Goal: Check status: Check status

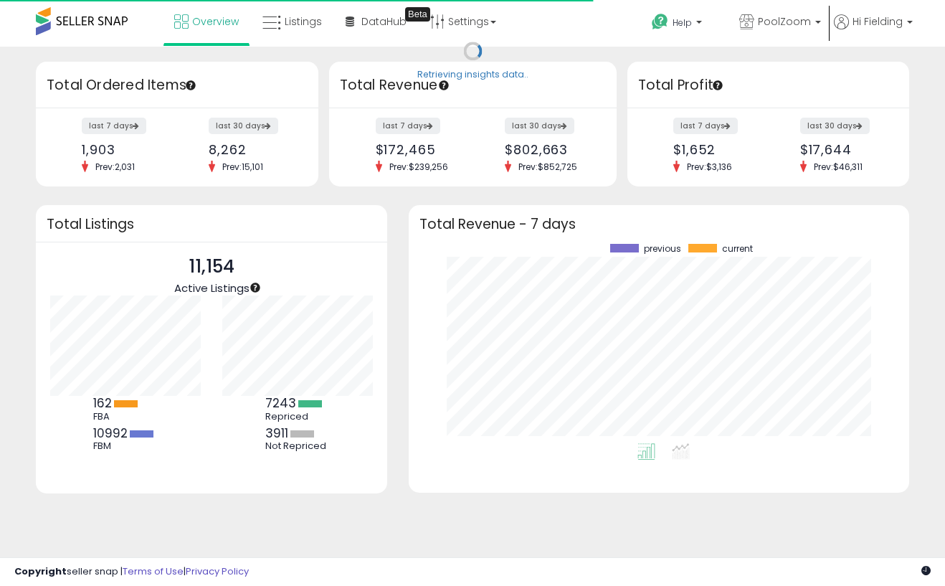
scroll to position [199, 472]
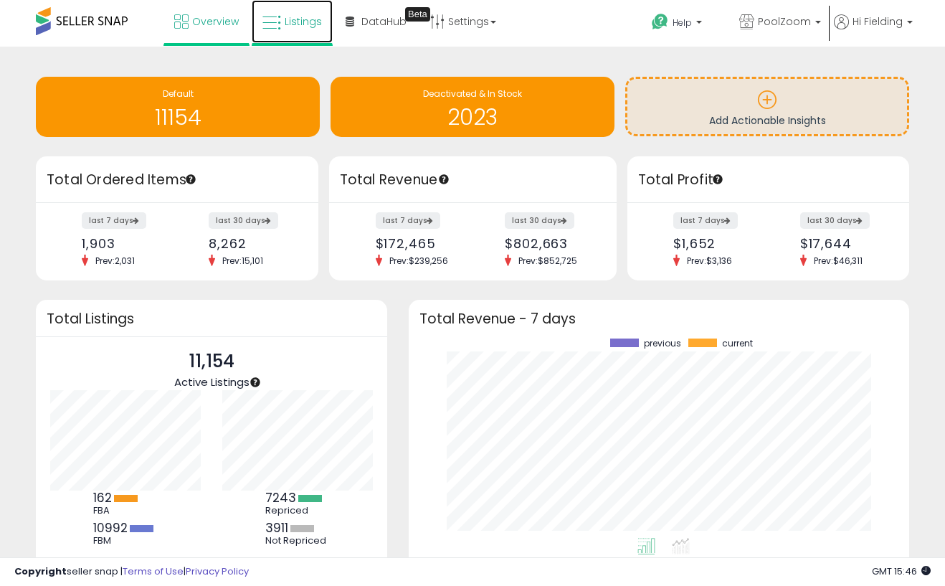
click at [270, 21] on icon at bounding box center [271, 23] width 19 height 19
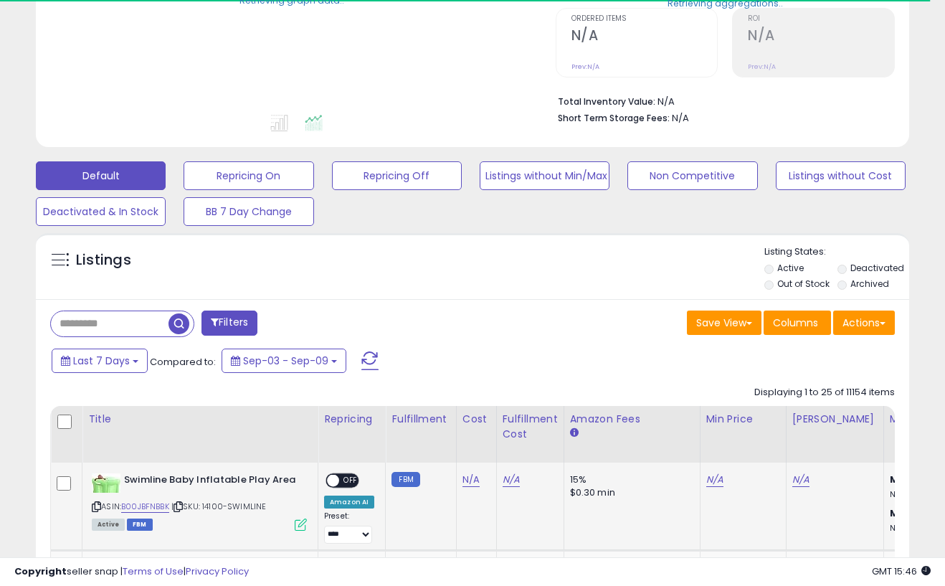
scroll to position [326, 0]
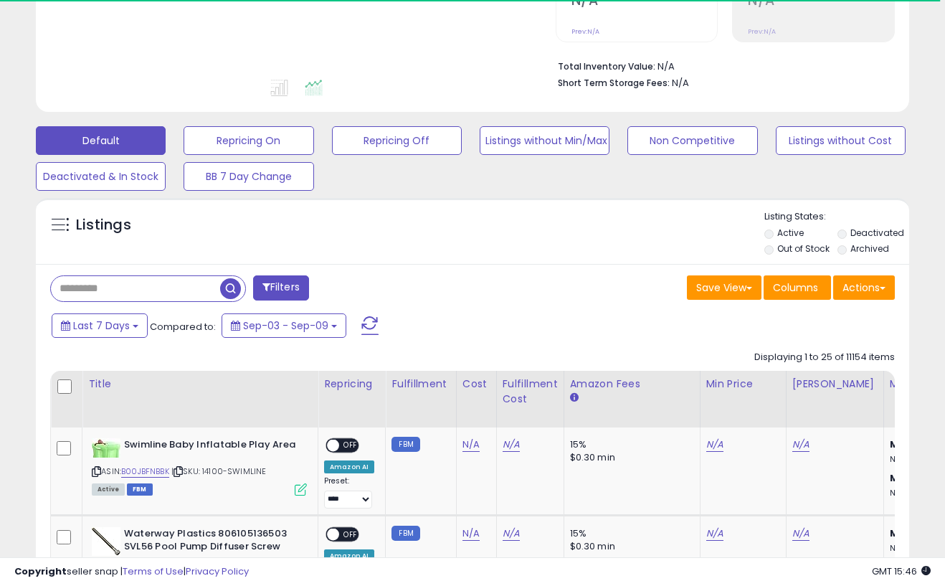
click at [139, 288] on input "text" at bounding box center [135, 288] width 169 height 25
paste input "**********"
type input "**********"
click at [258, 288] on span "button" at bounding box center [261, 288] width 21 height 21
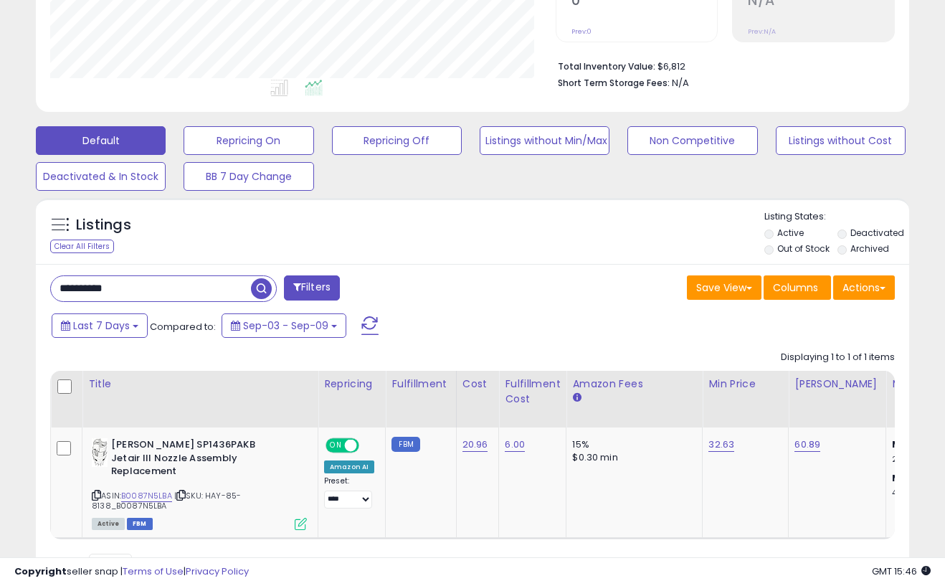
scroll to position [294, 506]
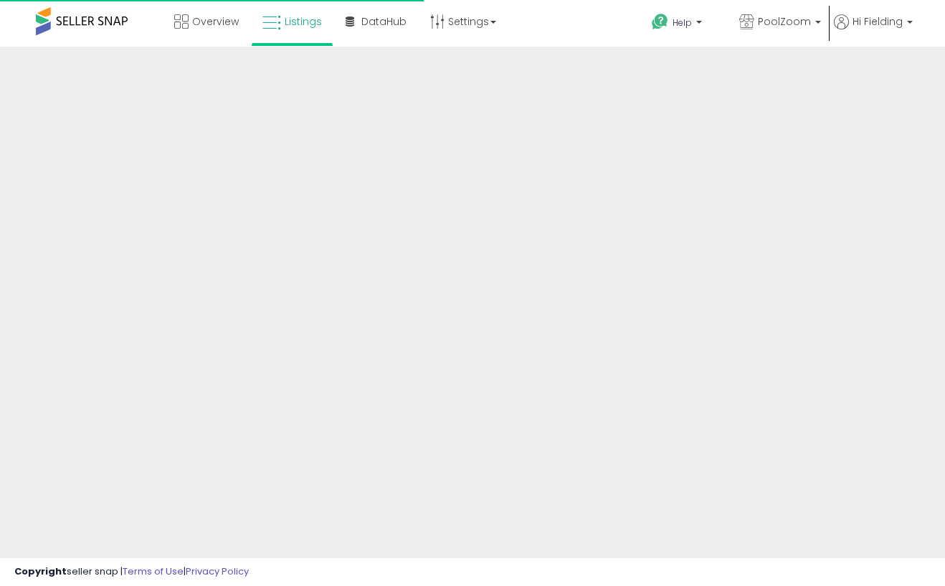
scroll to position [304, 0]
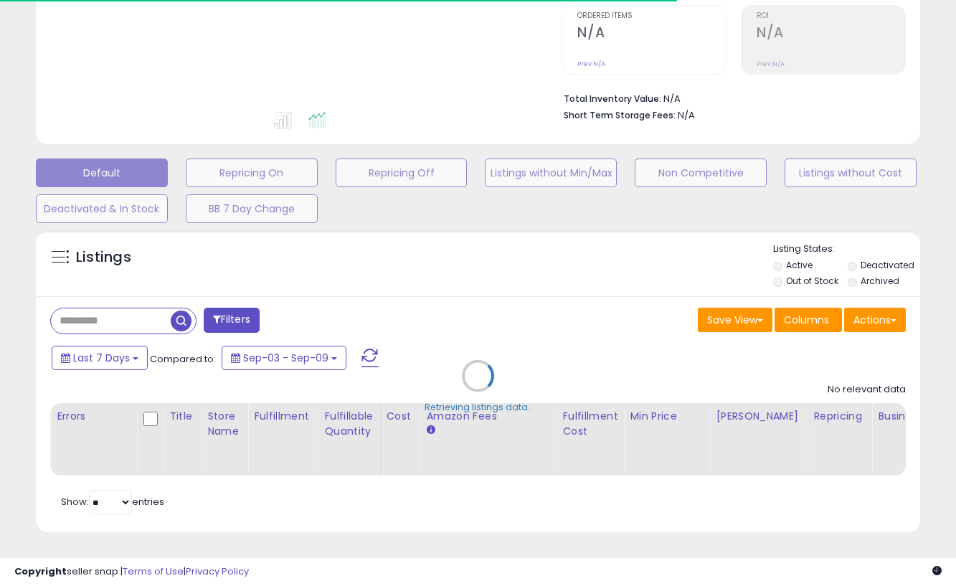
type input "**********"
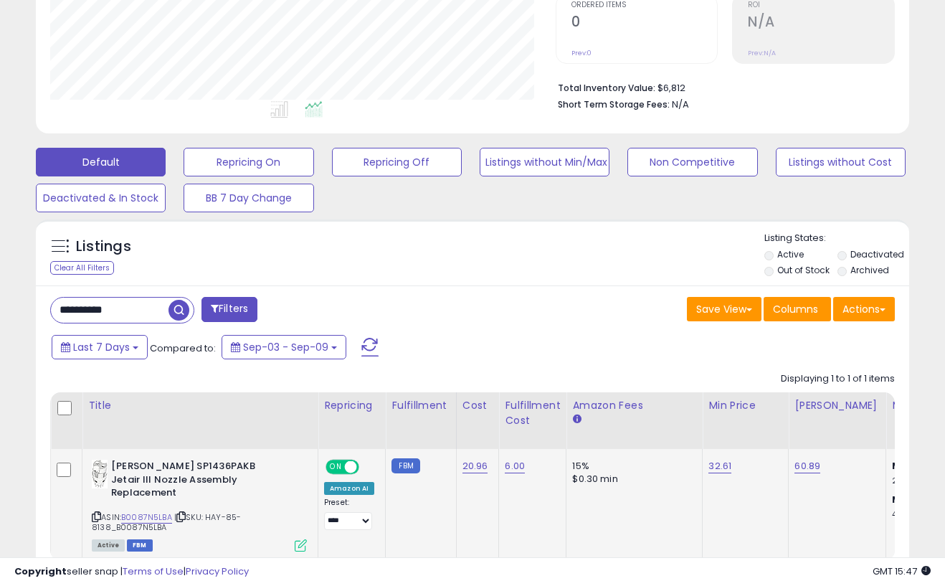
scroll to position [294, 506]
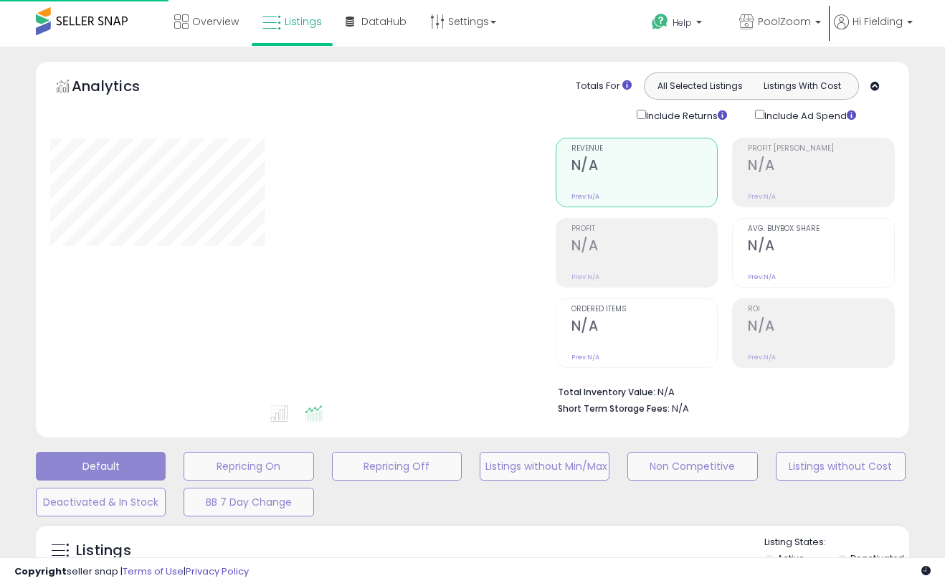
scroll to position [304, 0]
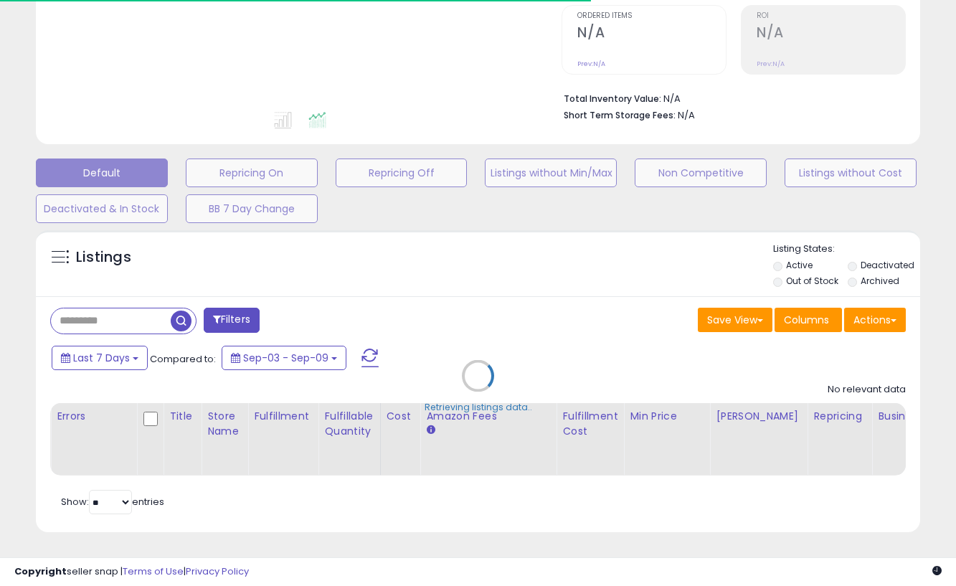
type input "**********"
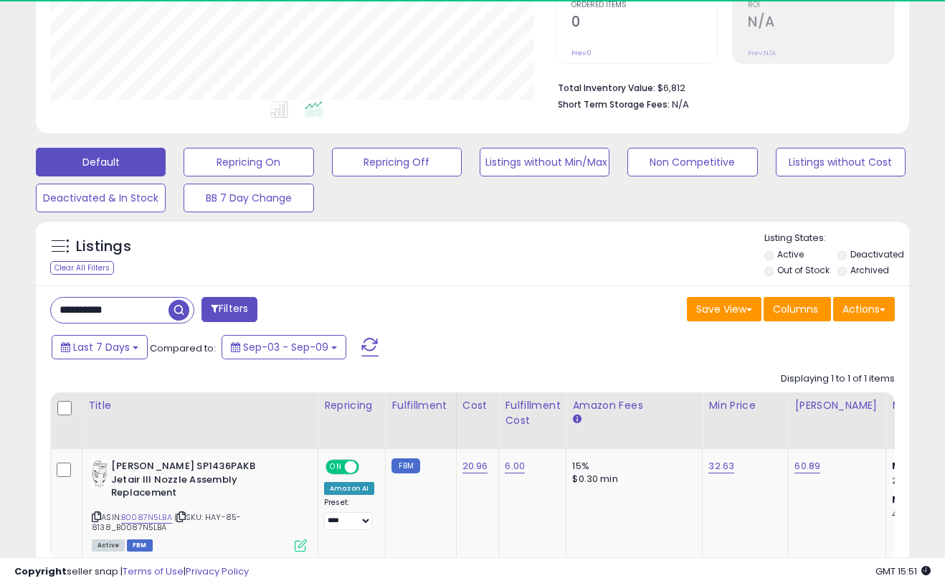
scroll to position [294, 506]
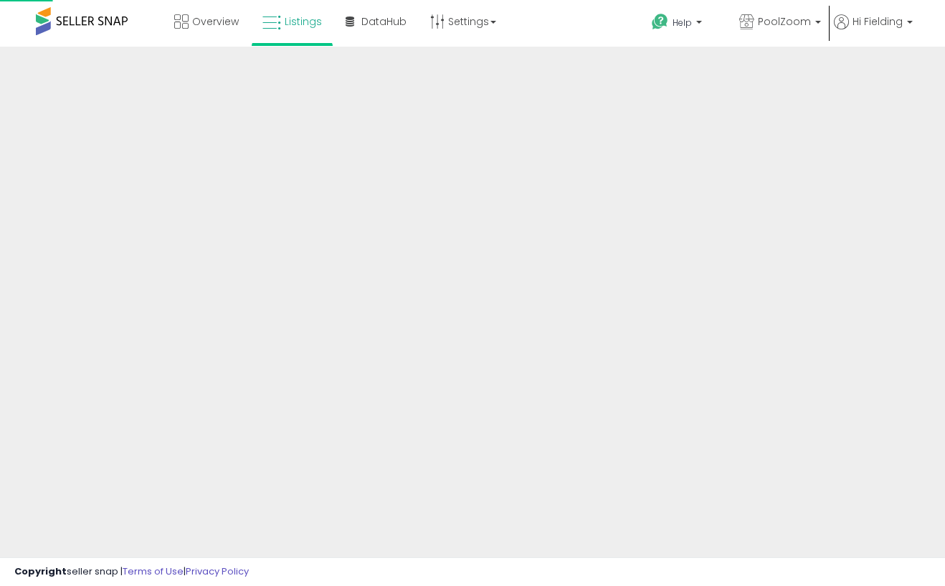
scroll to position [304, 0]
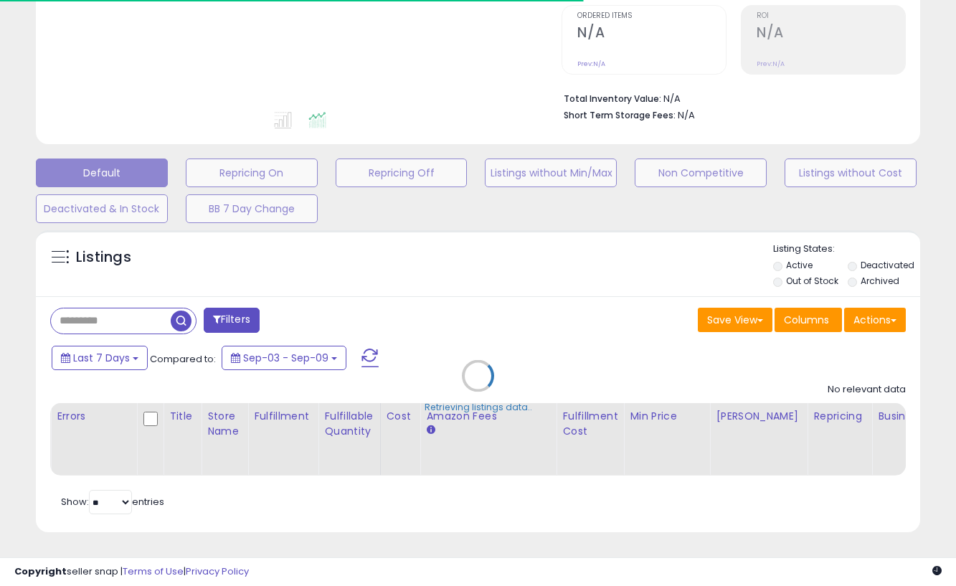
type input "**********"
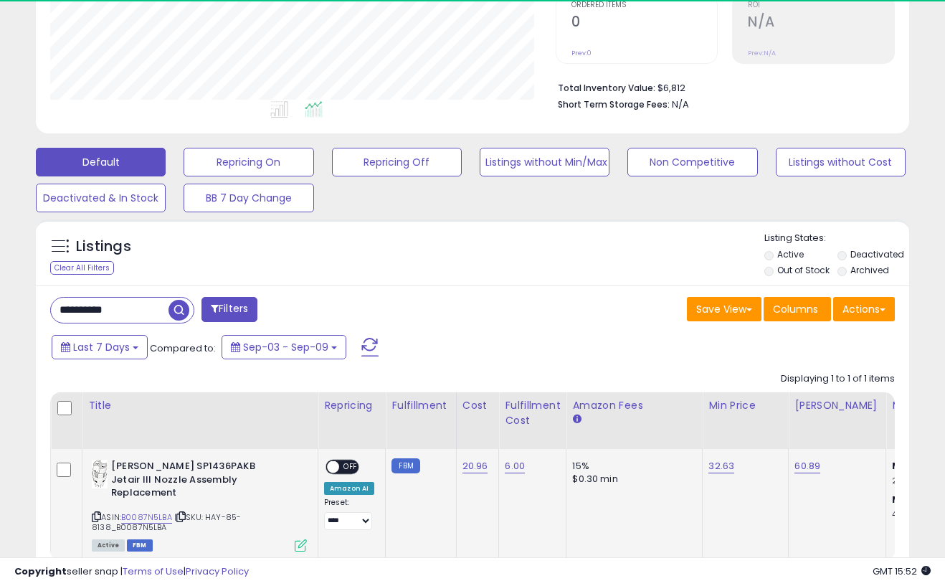
scroll to position [294, 506]
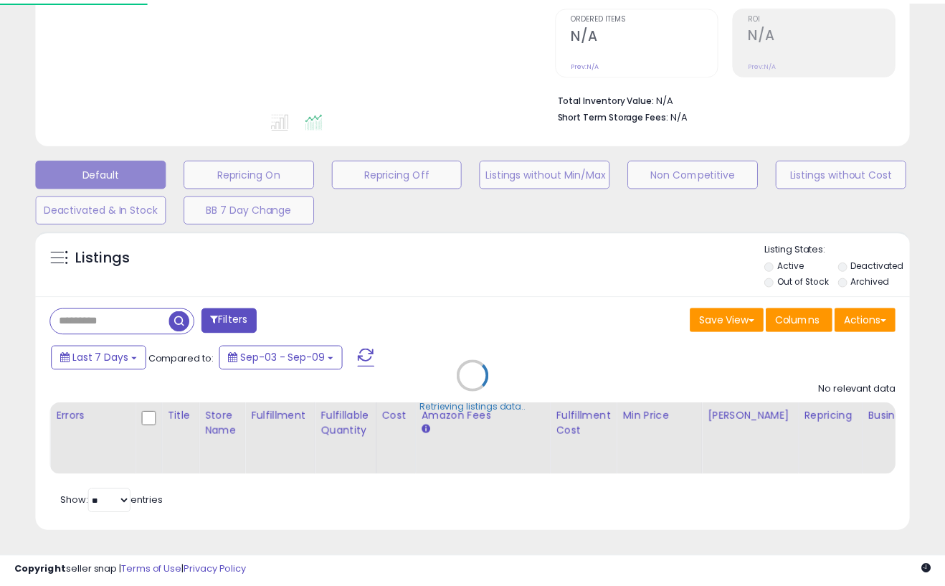
scroll to position [304, 0]
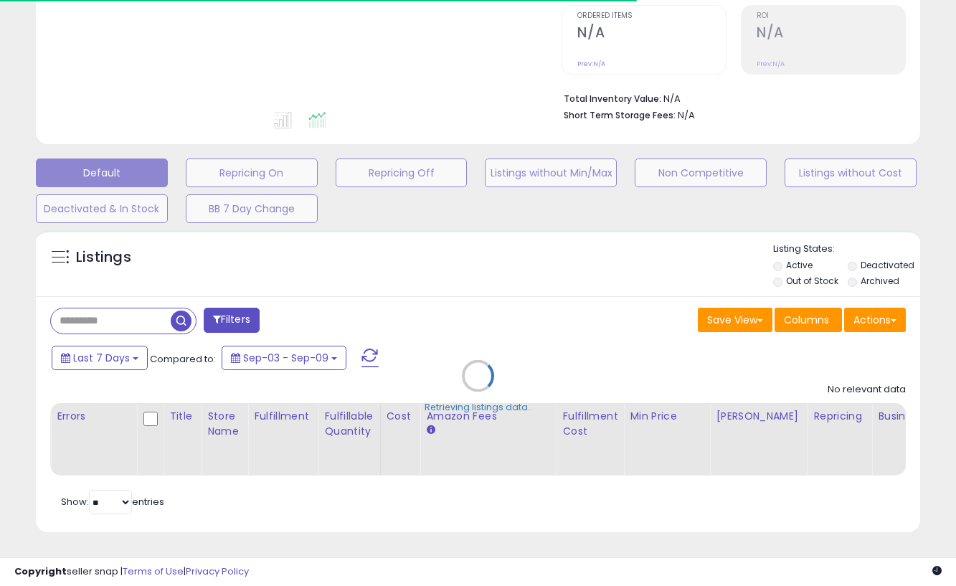
type input "**********"
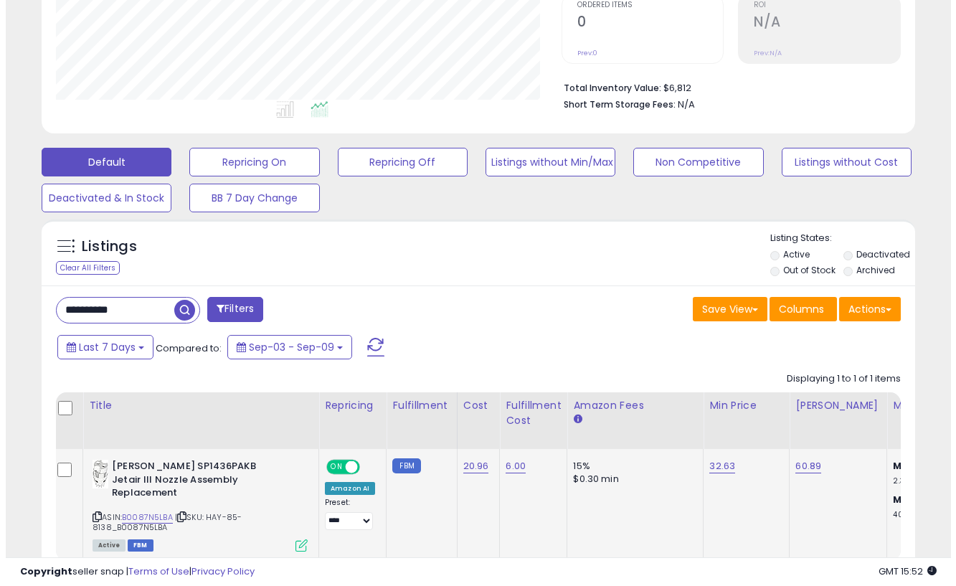
scroll to position [0, 0]
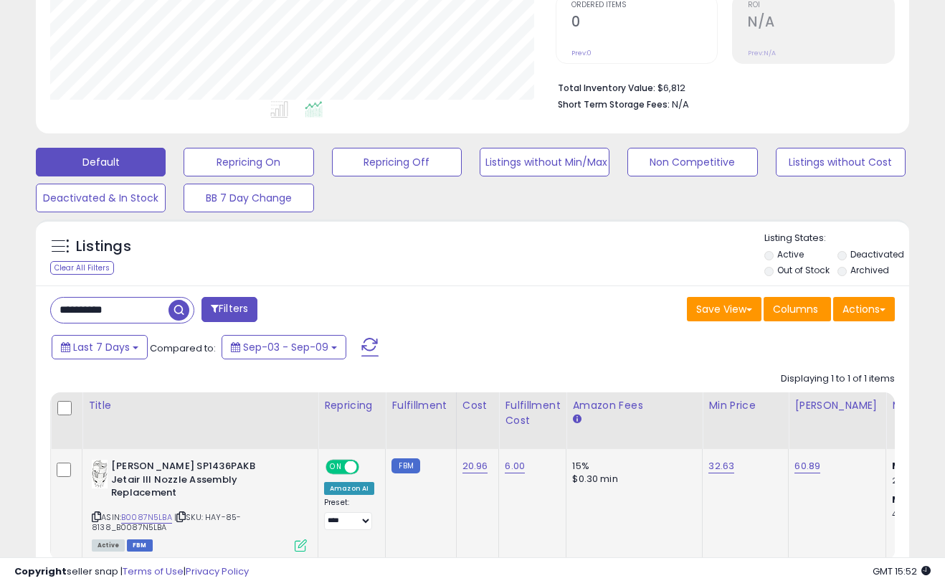
click at [302, 539] on icon at bounding box center [301, 545] width 12 height 12
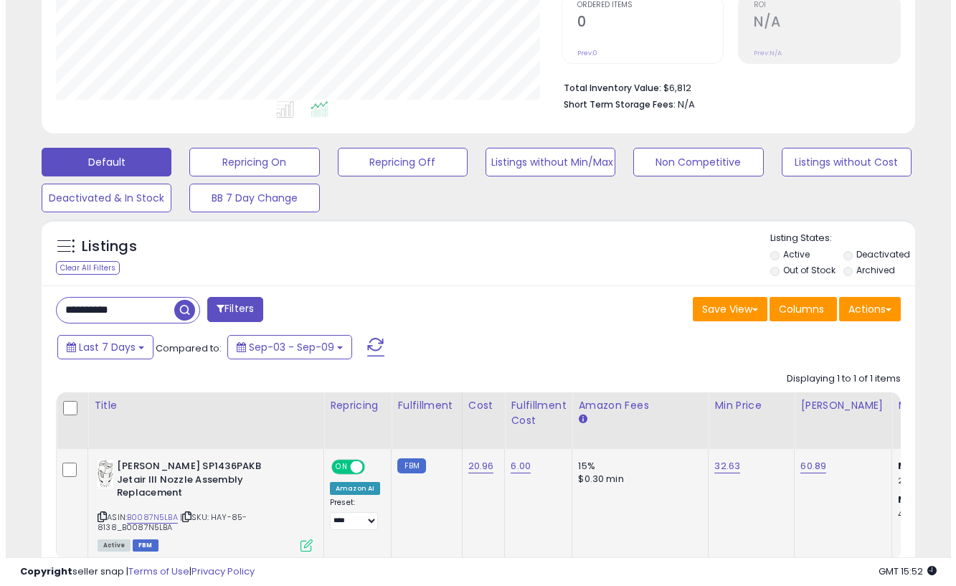
scroll to position [294, 511]
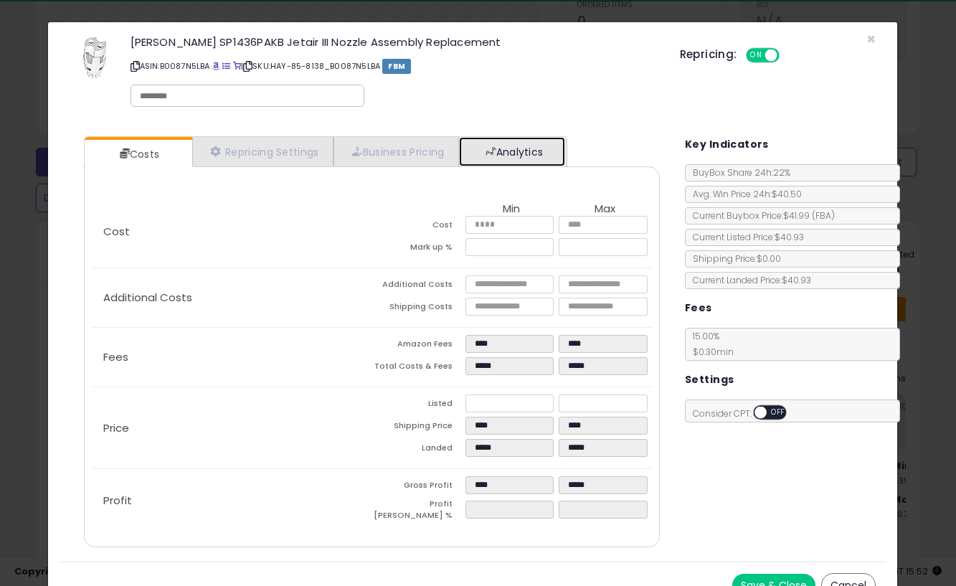
click at [516, 153] on link "Analytics" at bounding box center [512, 151] width 106 height 29
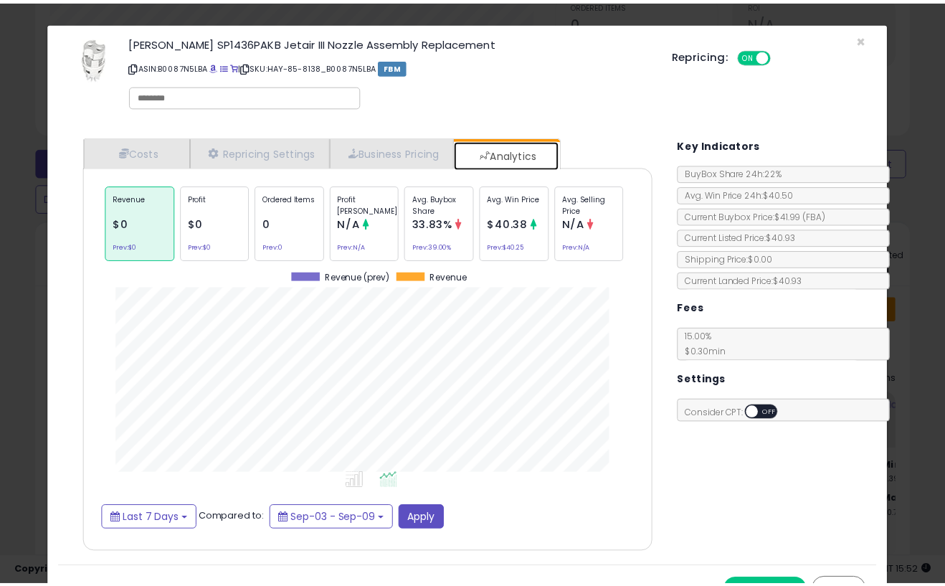
scroll to position [441, 597]
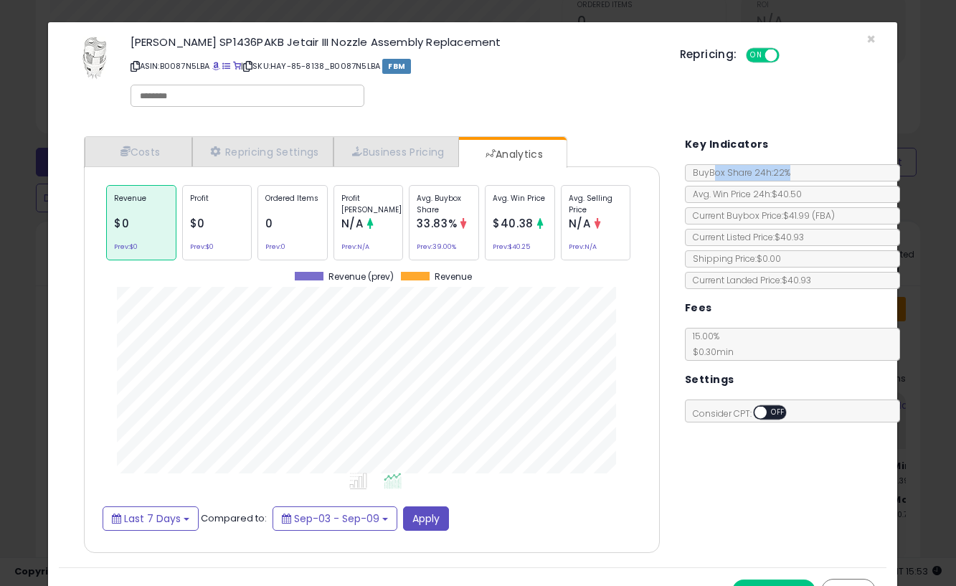
drag, startPoint x: 708, startPoint y: 171, endPoint x: 783, endPoint y: 167, distance: 75.4
click at [783, 167] on div "BuyBox Share 24h: 22%" at bounding box center [792, 172] width 215 height 17
click at [866, 37] on span "×" at bounding box center [870, 39] width 9 height 21
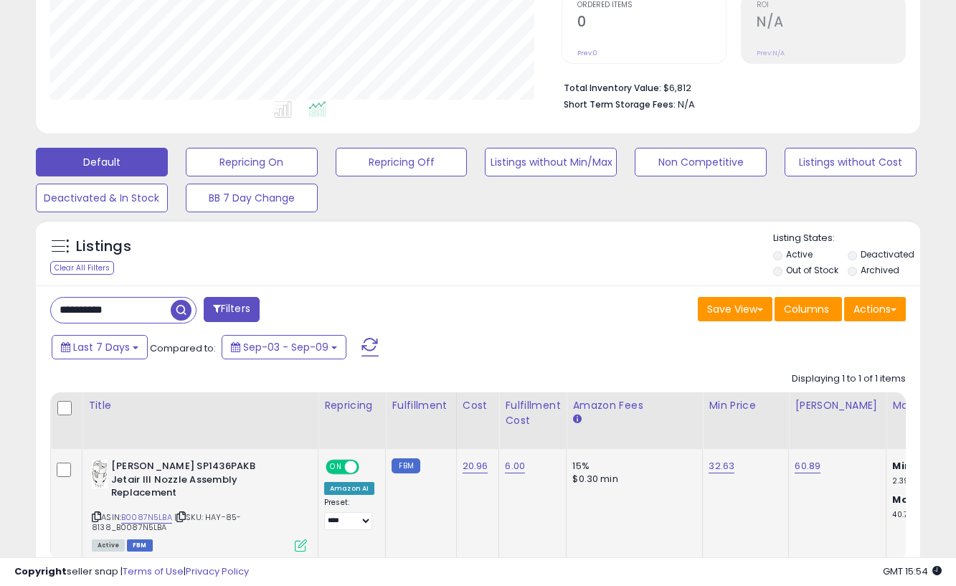
scroll to position [716876, 716665]
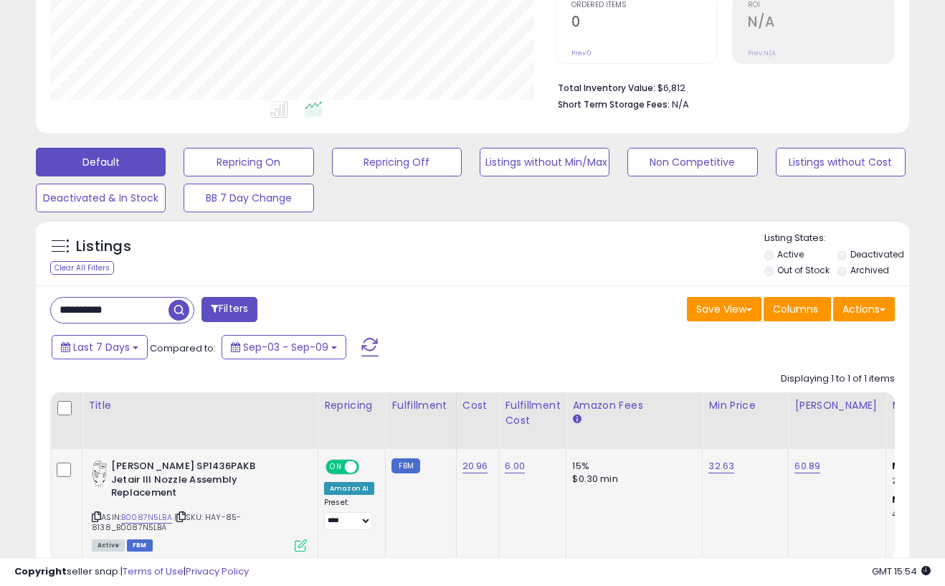
click at [298, 539] on icon at bounding box center [301, 545] width 12 height 12
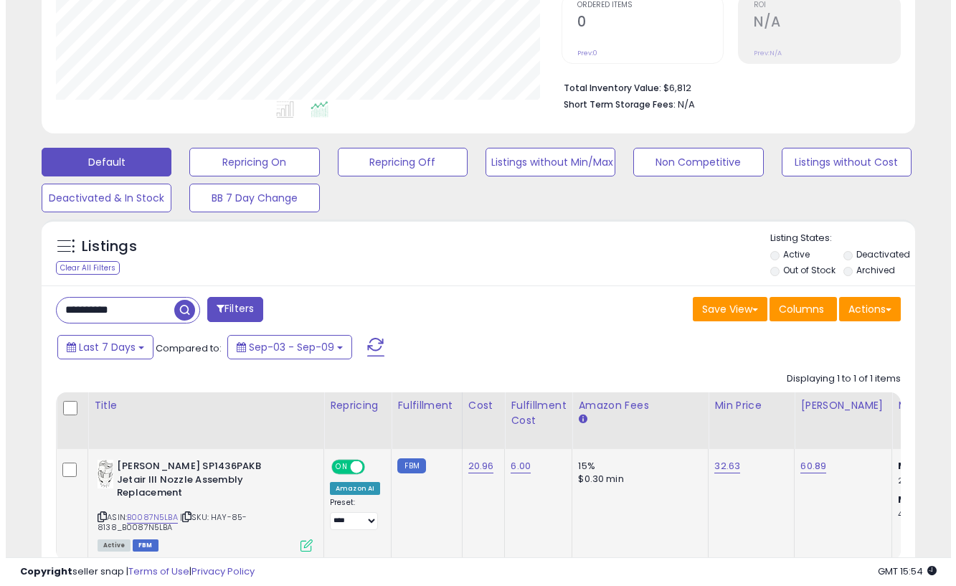
scroll to position [294, 511]
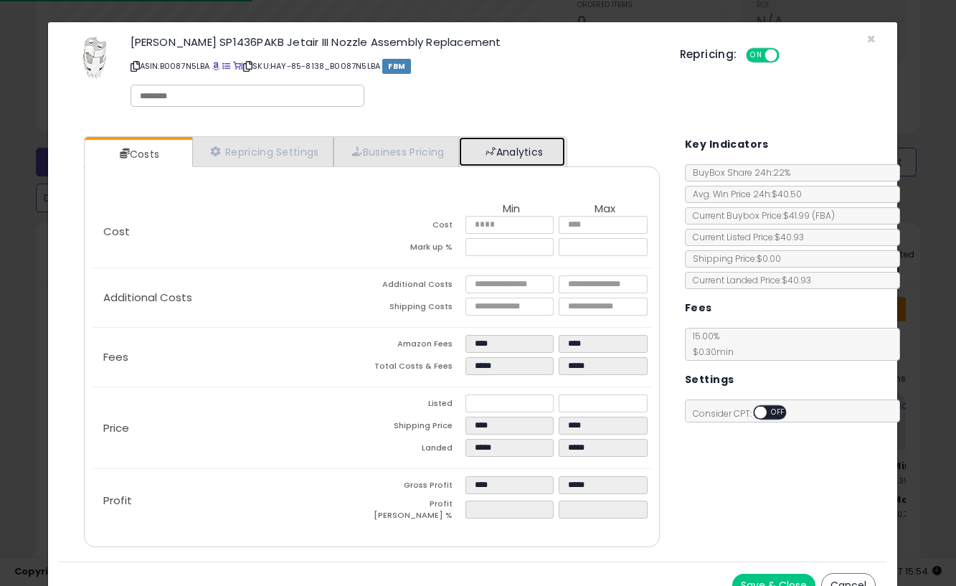
click at [535, 143] on link "Analytics" at bounding box center [512, 151] width 106 height 29
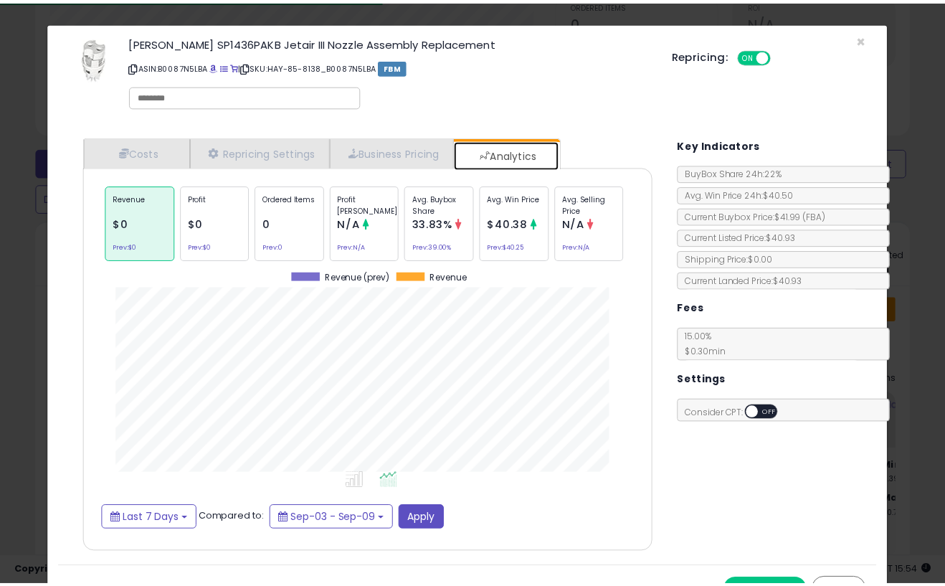
scroll to position [441, 597]
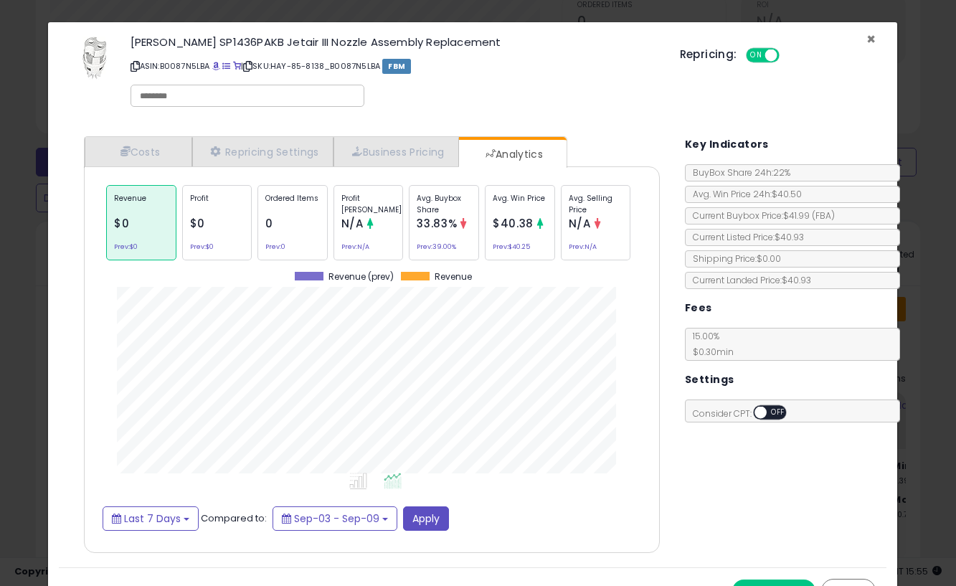
click at [866, 40] on span "×" at bounding box center [870, 39] width 9 height 21
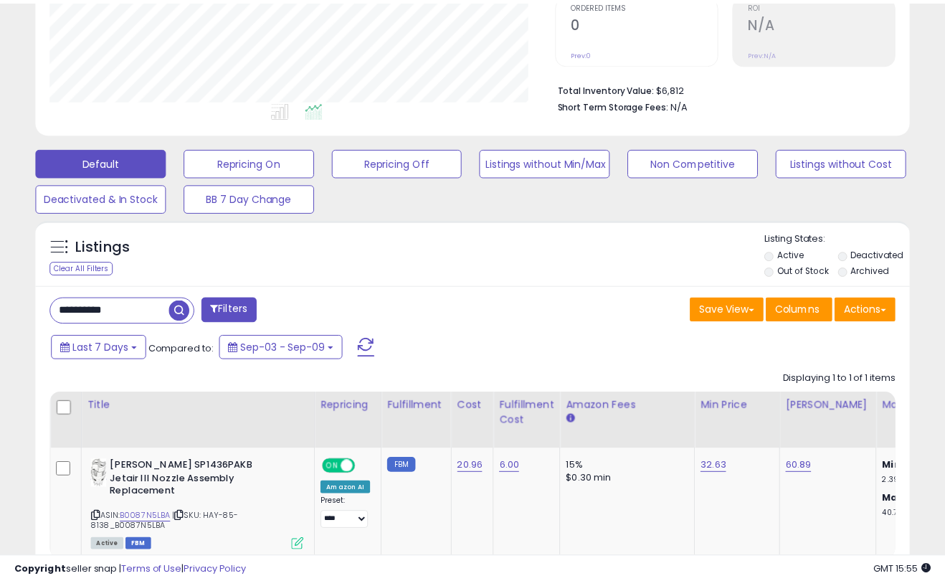
scroll to position [716876, 716665]
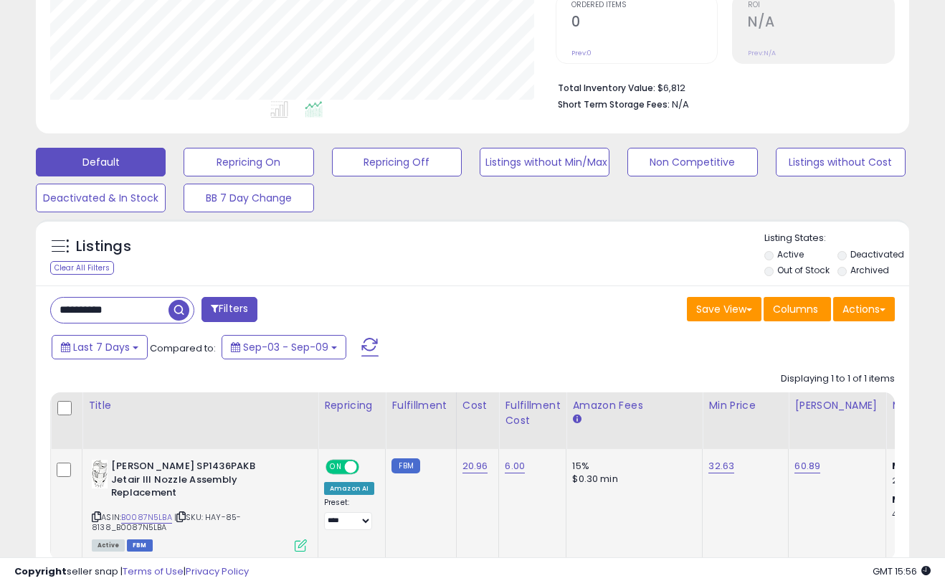
click at [338, 507] on div "**********" at bounding box center [349, 514] width 50 height 32
click at [336, 506] on div "**********" at bounding box center [349, 514] width 50 height 32
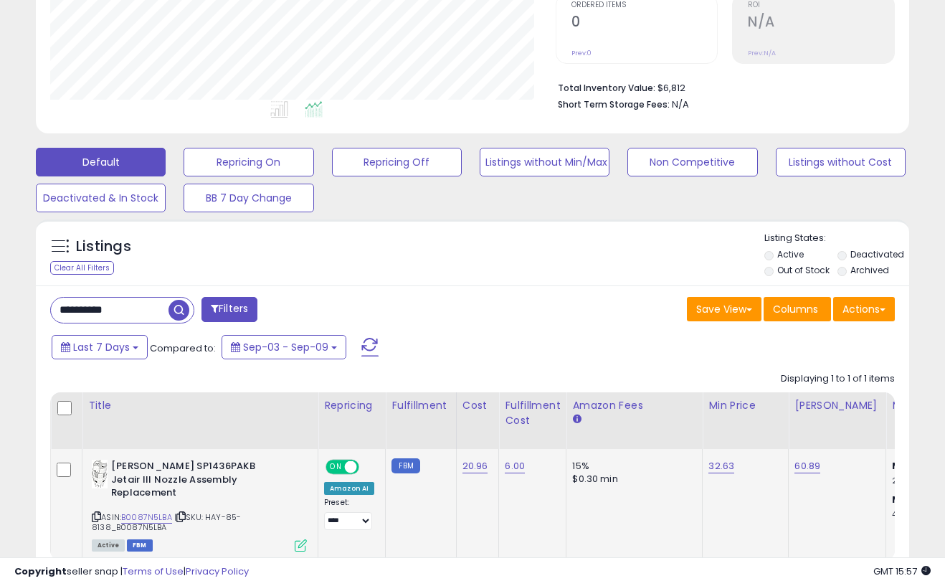
click at [336, 506] on div "**********" at bounding box center [349, 514] width 50 height 32
click at [386, 502] on td "FBM" at bounding box center [421, 504] width 70 height 110
drag, startPoint x: 340, startPoint y: 488, endPoint x: 372, endPoint y: 484, distance: 32.5
click at [372, 484] on td "**********" at bounding box center [351, 504] width 67 height 110
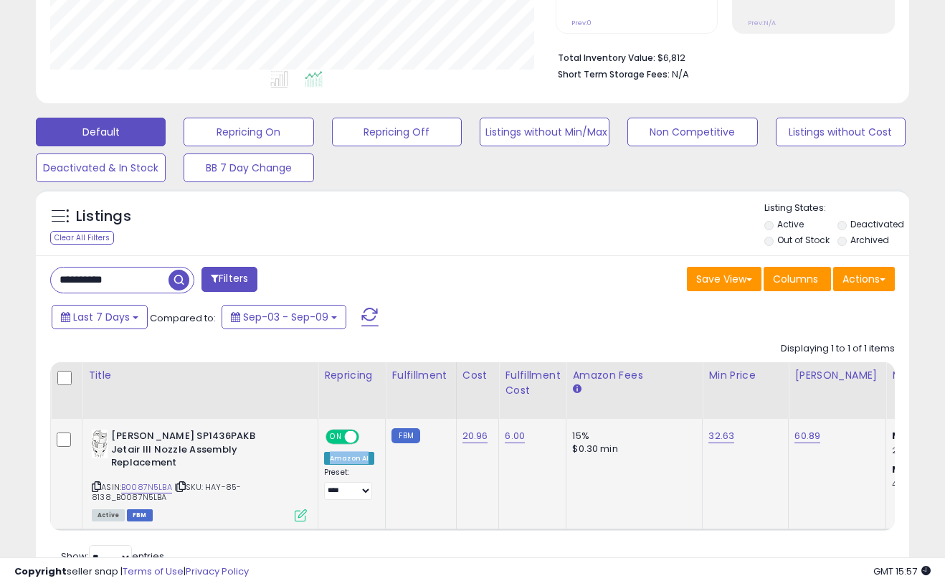
scroll to position [387, 0]
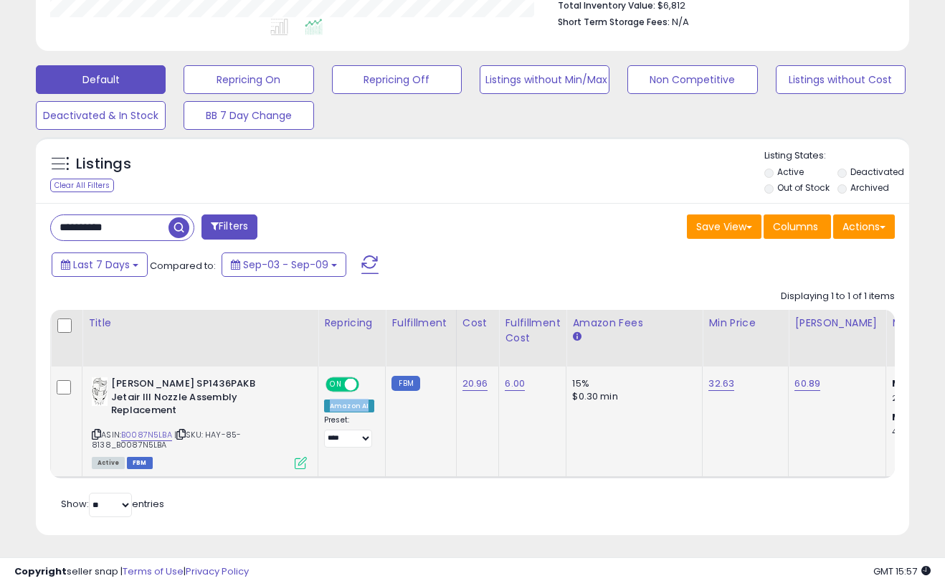
click at [341, 409] on div "Amazon AI" at bounding box center [349, 405] width 50 height 13
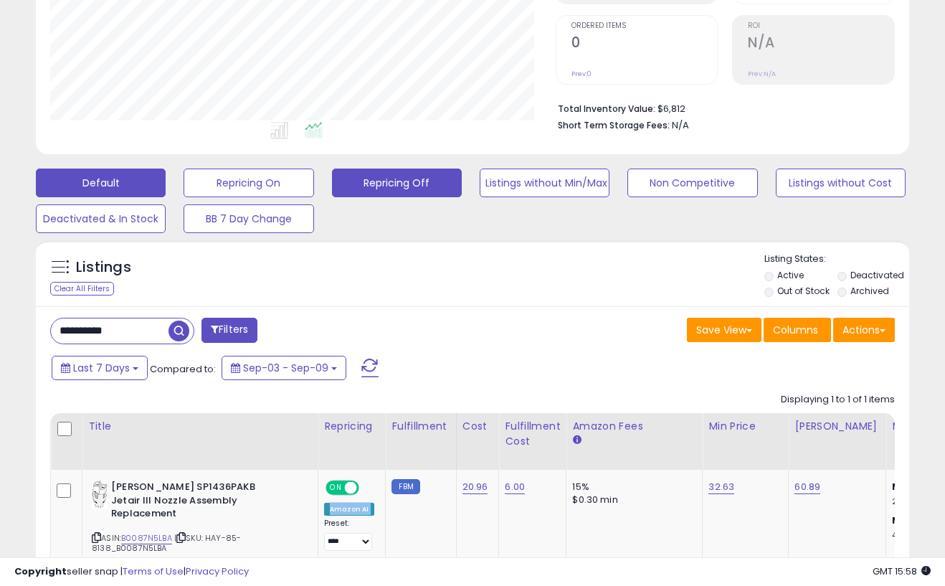
scroll to position [0, 0]
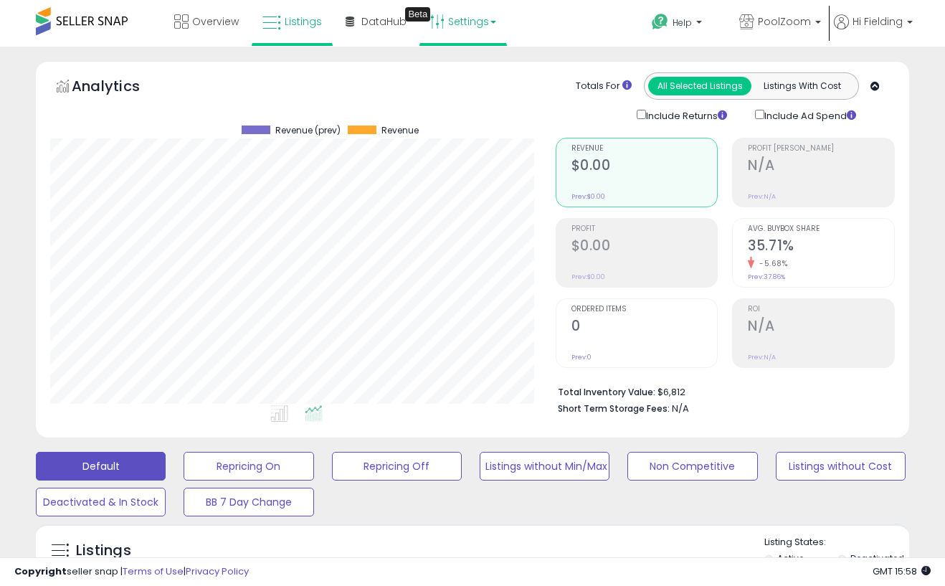
click at [468, 19] on link "Settings" at bounding box center [463, 21] width 87 height 43
click at [481, 65] on li "Store settings" at bounding box center [480, 74] width 106 height 36
click at [490, 31] on link "Settings" at bounding box center [463, 21] width 87 height 43
click at [485, 67] on link "Store settings" at bounding box center [470, 73] width 65 height 14
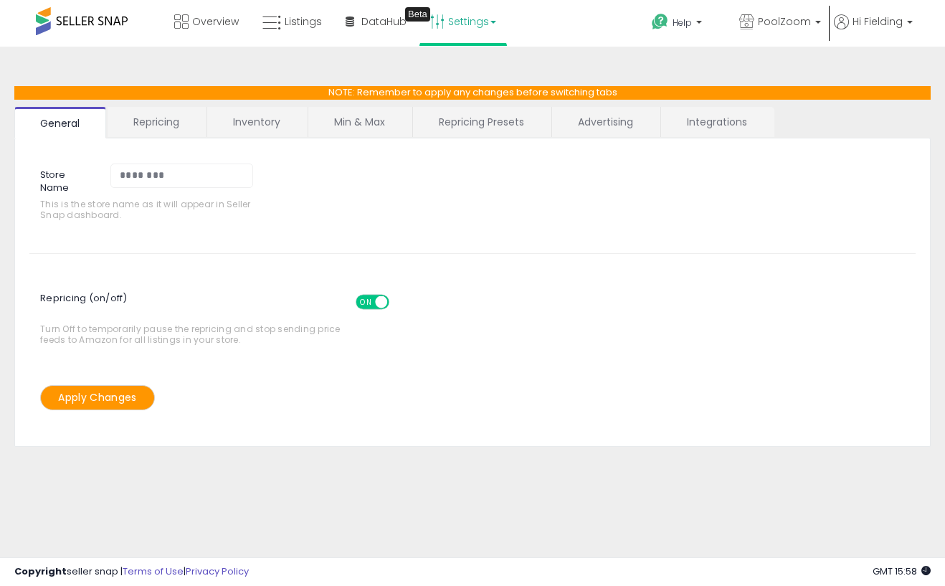
click at [179, 126] on link "Repricing" at bounding box center [157, 122] width 98 height 30
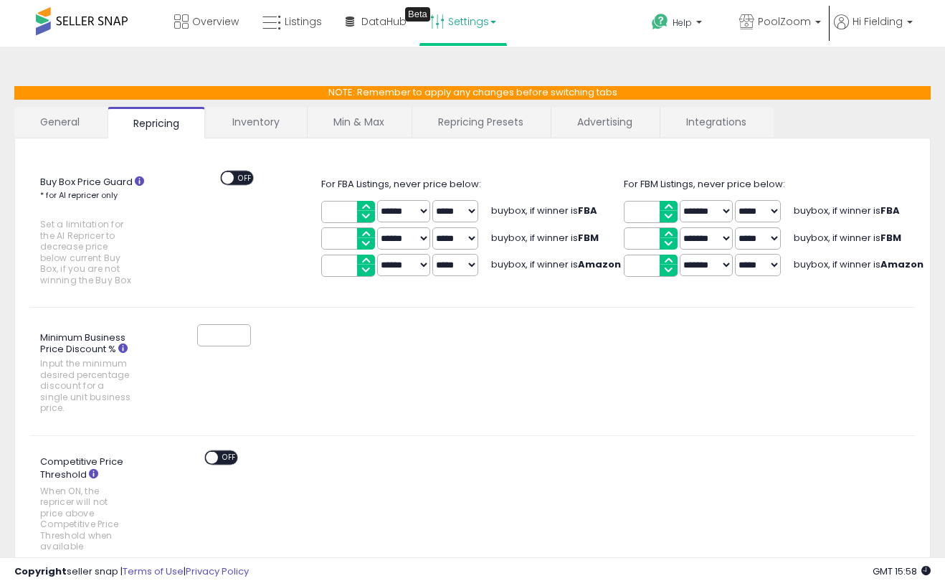
click at [363, 130] on link "Min & Max" at bounding box center [359, 122] width 103 height 30
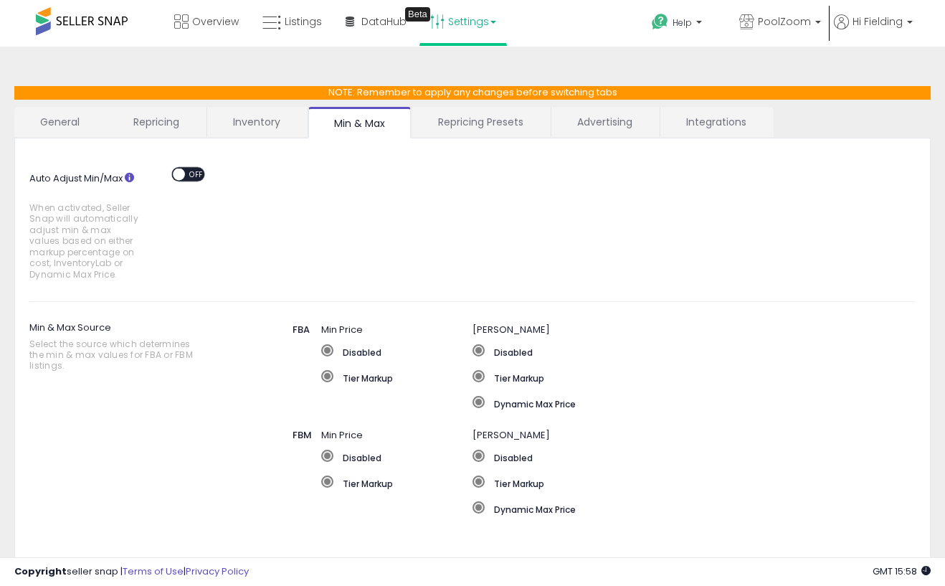
click at [463, 120] on link "Repricing Presets" at bounding box center [480, 122] width 137 height 30
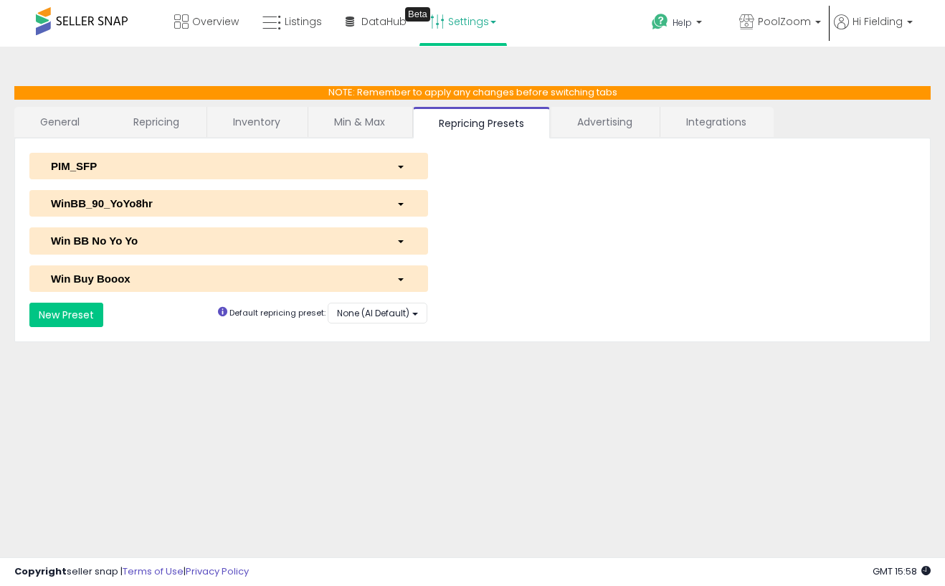
click at [77, 126] on link "General" at bounding box center [60, 122] width 92 height 30
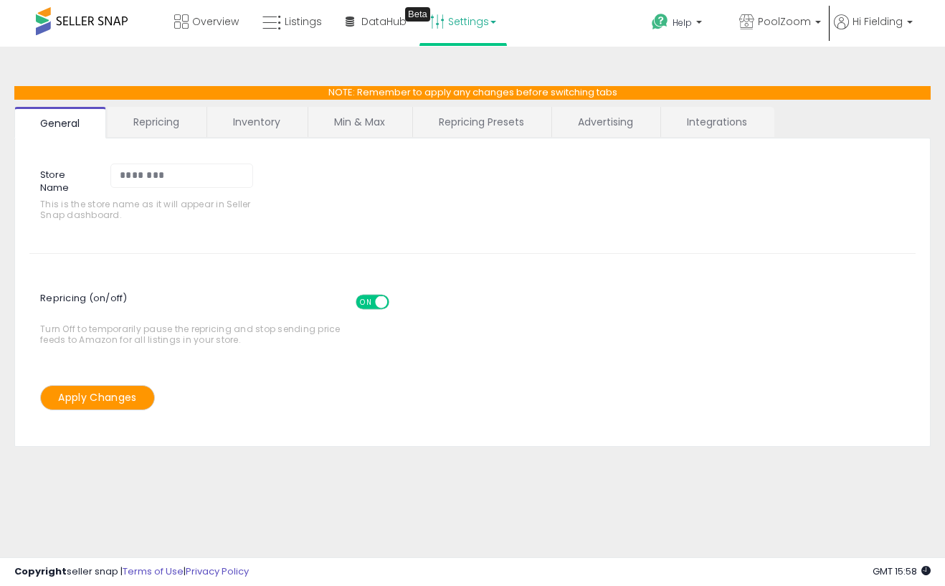
click at [507, 122] on link "Repricing Presets" at bounding box center [481, 122] width 137 height 30
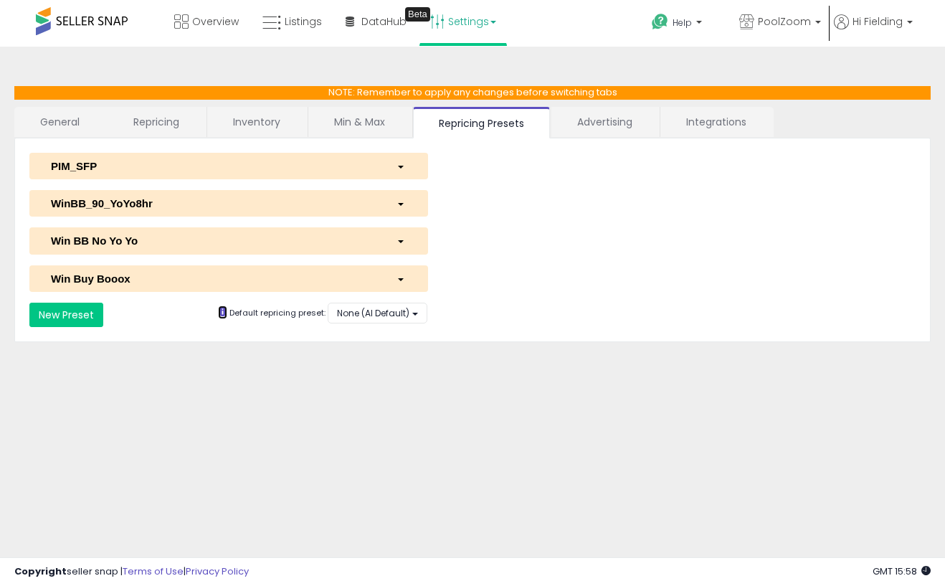
click at [222, 314] on icon at bounding box center [222, 311] width 9 height 9
click at [110, 20] on span at bounding box center [82, 21] width 92 height 28
click at [231, 27] on span "Overview" at bounding box center [215, 21] width 47 height 14
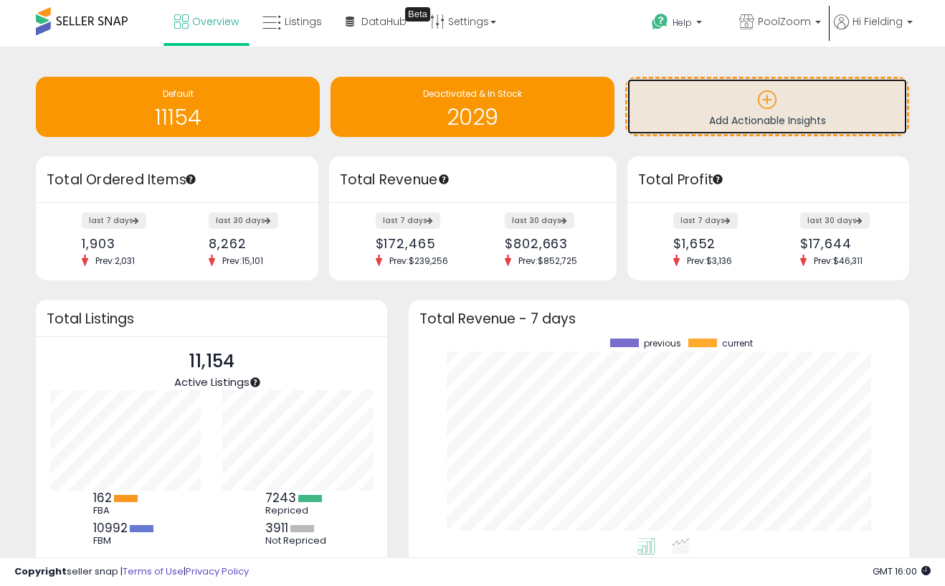
click at [766, 112] on p at bounding box center [767, 102] width 265 height 24
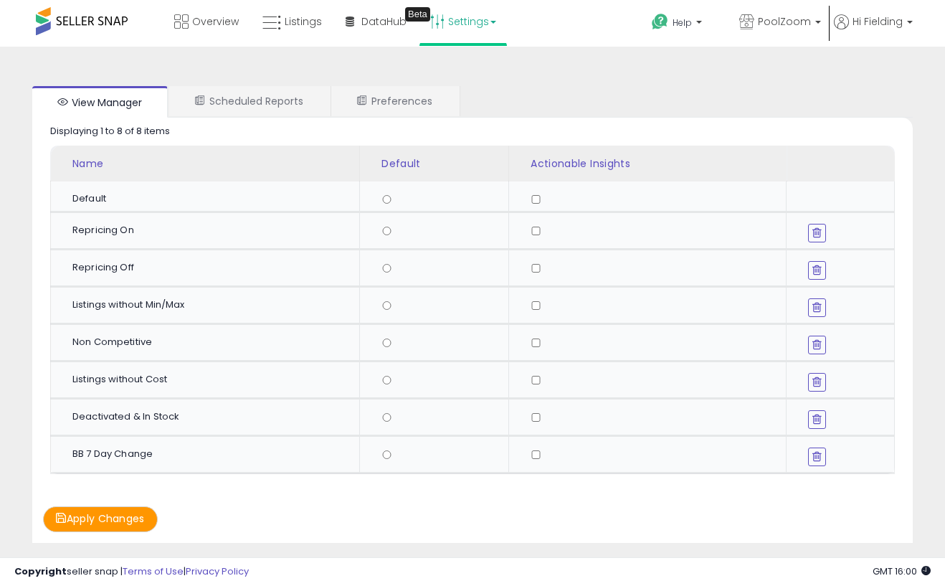
drag, startPoint x: 75, startPoint y: 455, endPoint x: 158, endPoint y: 459, distance: 83.3
click at [158, 459] on div "BB 7 Day Change" at bounding box center [210, 454] width 276 height 13
click at [106, 520] on button "Apply Changes" at bounding box center [100, 518] width 115 height 25
click at [109, 27] on span at bounding box center [82, 21] width 92 height 28
click at [184, 19] on icon at bounding box center [181, 21] width 14 height 14
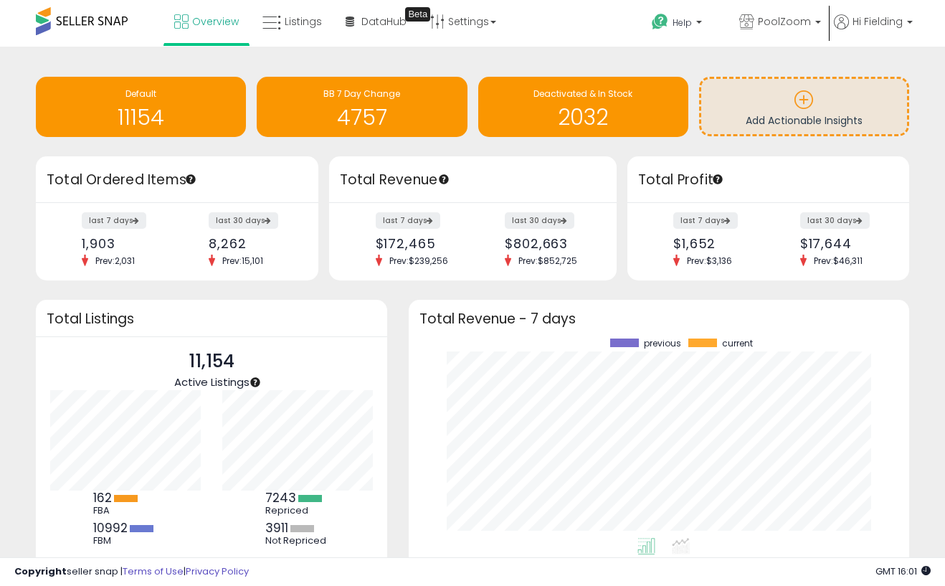
scroll to position [3, 0]
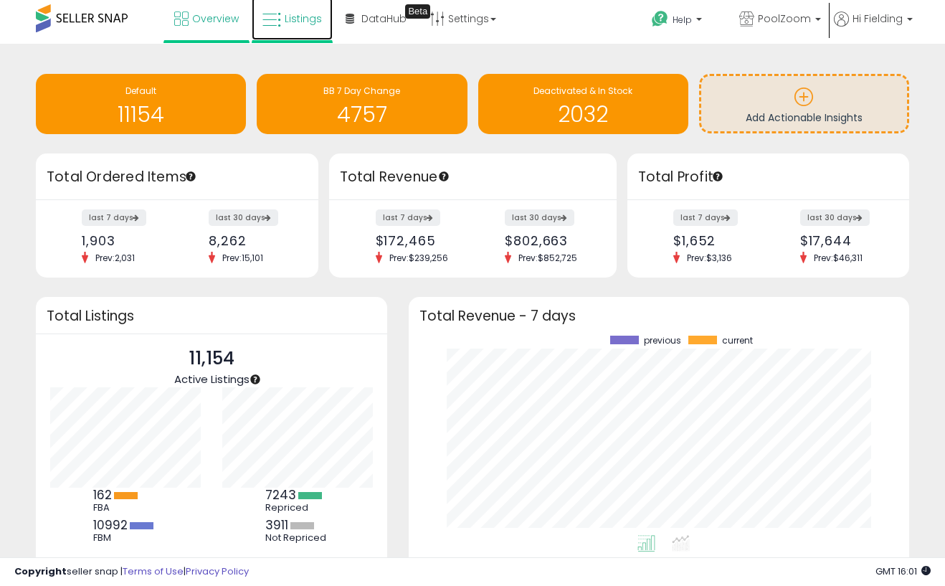
click at [293, 4] on link "Listings" at bounding box center [292, 18] width 81 height 43
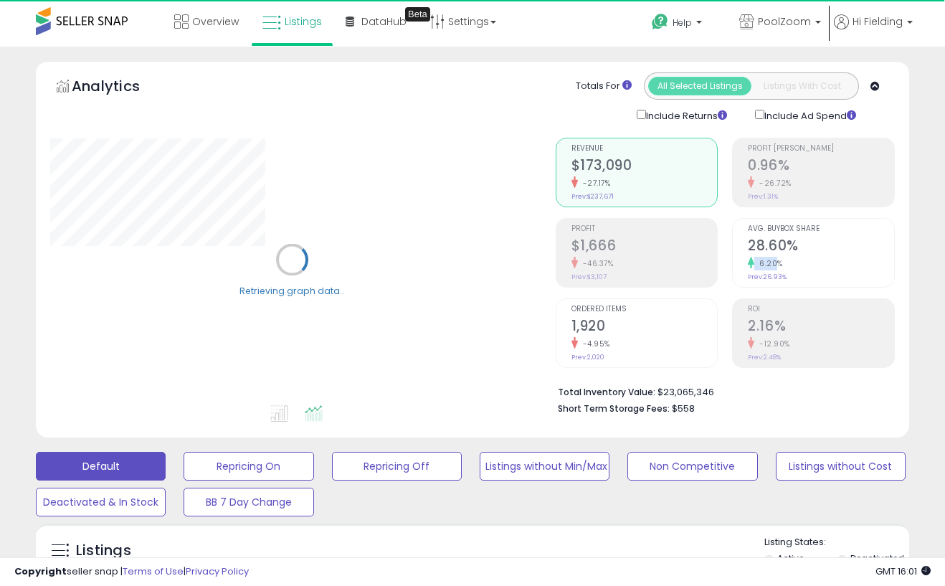
drag, startPoint x: 755, startPoint y: 258, endPoint x: 780, endPoint y: 267, distance: 25.9
click at [778, 266] on div "6.20%" at bounding box center [821, 264] width 146 height 14
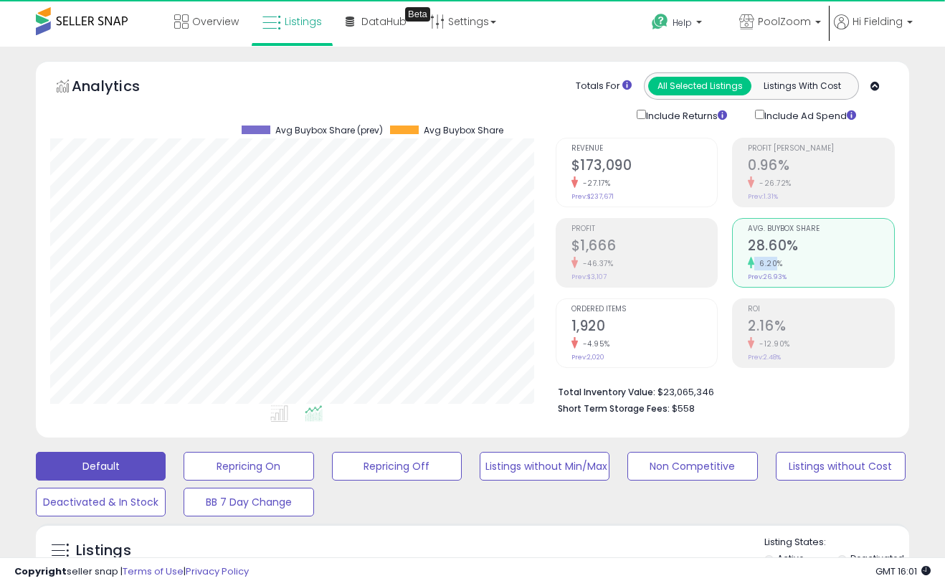
scroll to position [294, 506]
click at [477, 100] on div "Analytics Totals For All Selected Listings Listings With Cost Include Returns I…" at bounding box center [472, 97] width 845 height 51
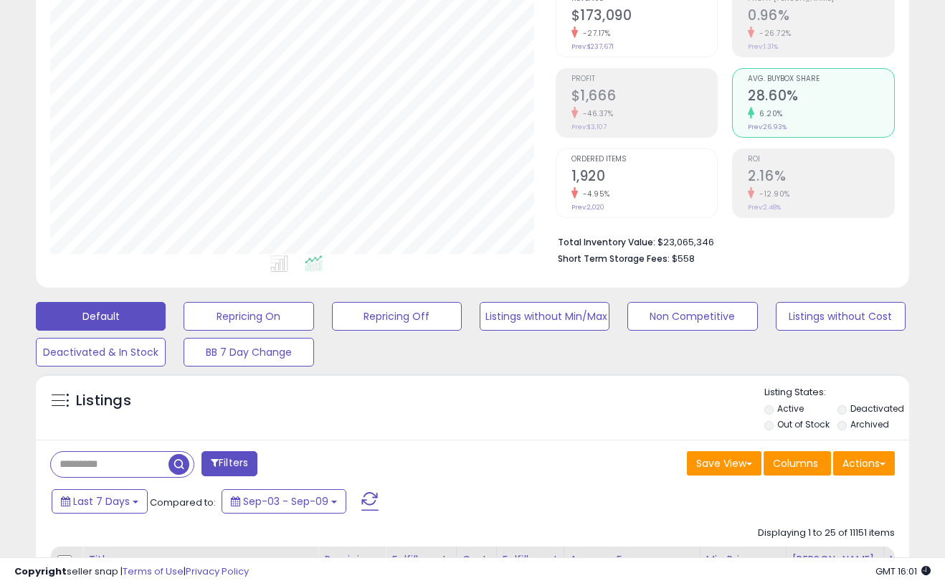
scroll to position [151, 0]
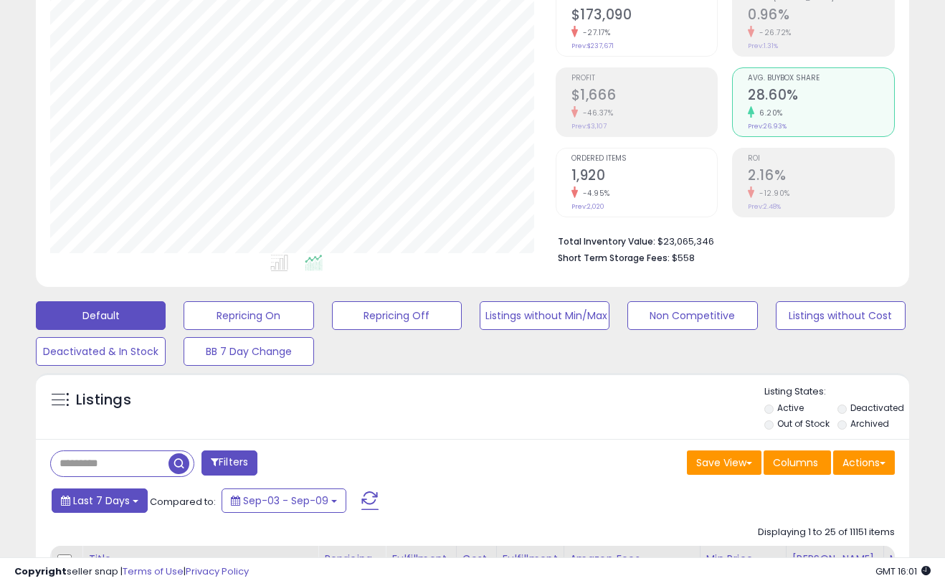
click at [131, 495] on button "Last 7 Days" at bounding box center [100, 500] width 96 height 24
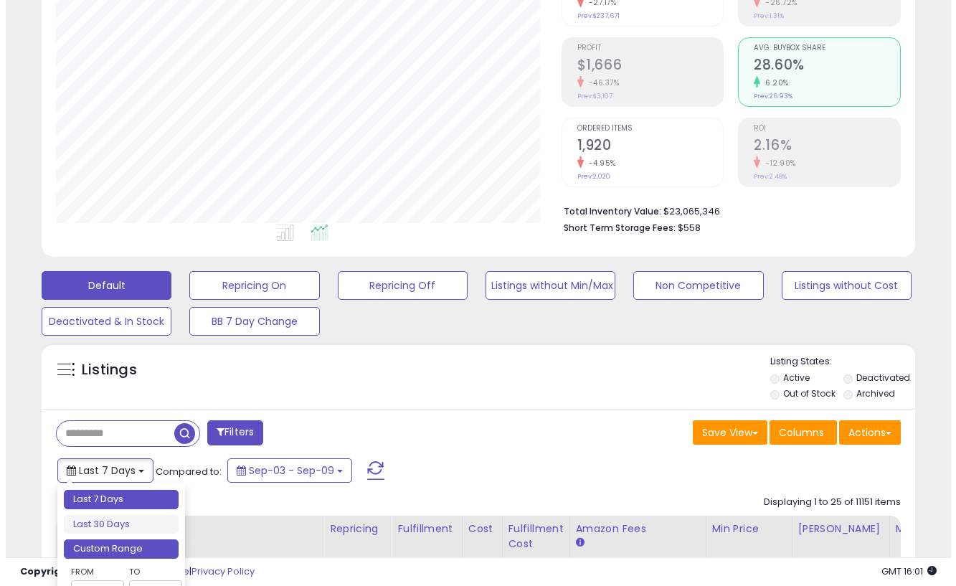
scroll to position [189, 0]
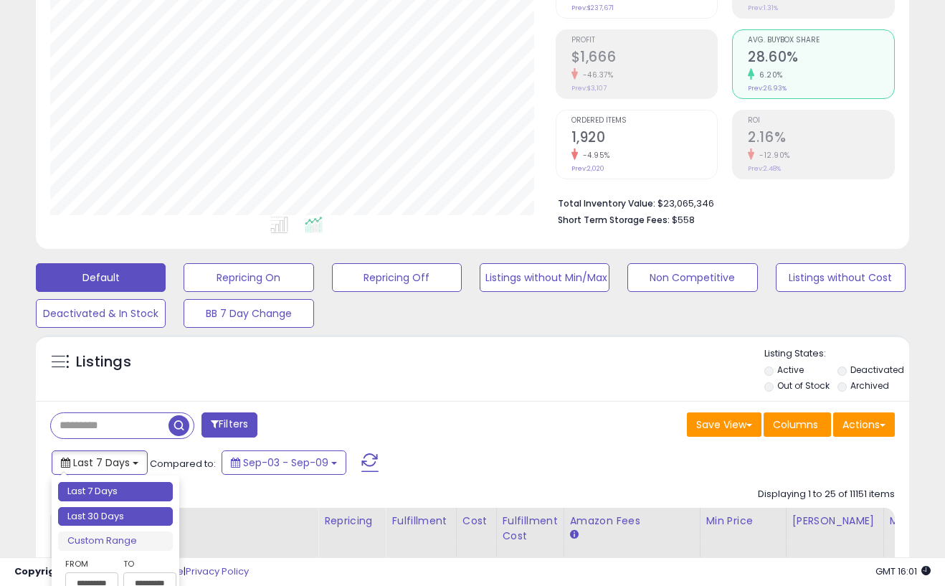
type input "**********"
click at [126, 513] on li "Last 30 Days" at bounding box center [115, 516] width 115 height 19
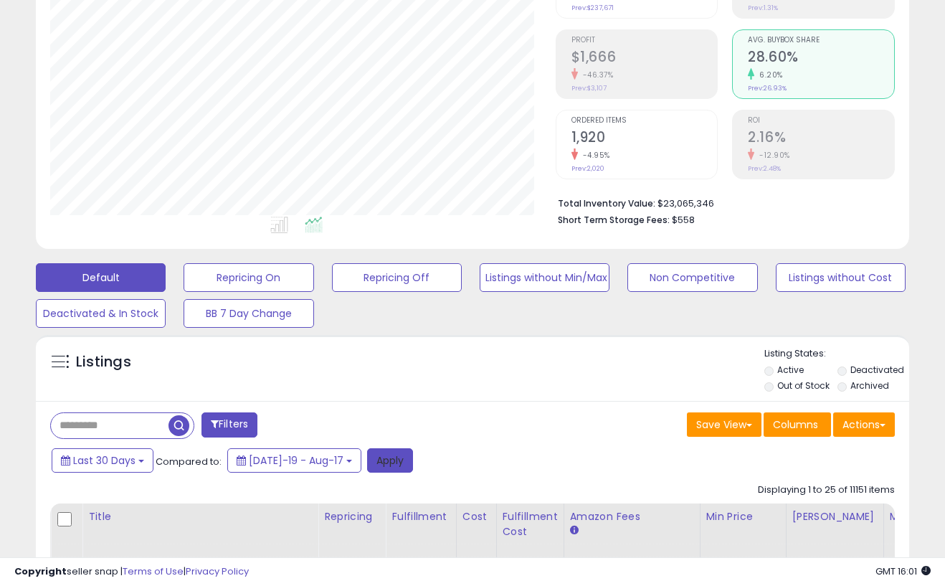
click at [368, 462] on button "Apply" at bounding box center [390, 460] width 46 height 24
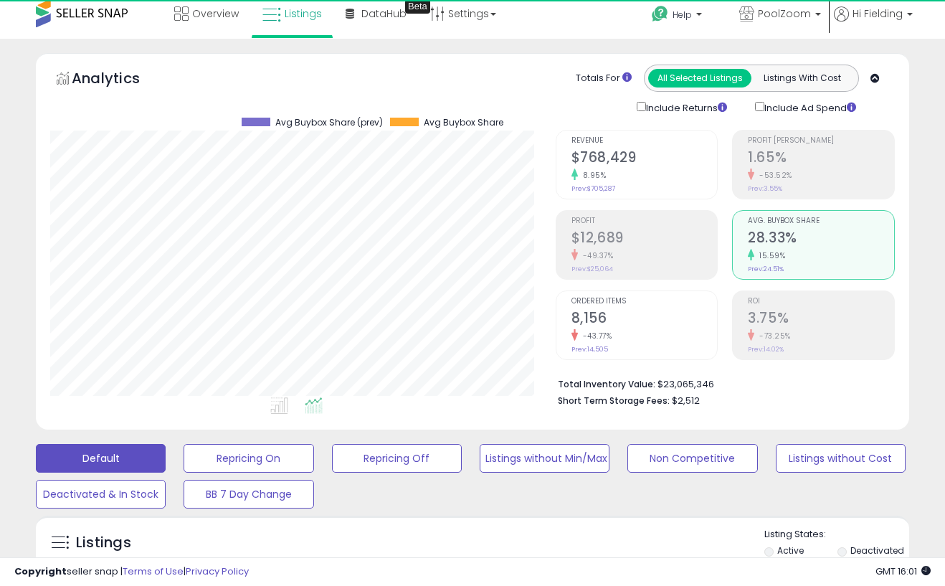
scroll to position [294, 506]
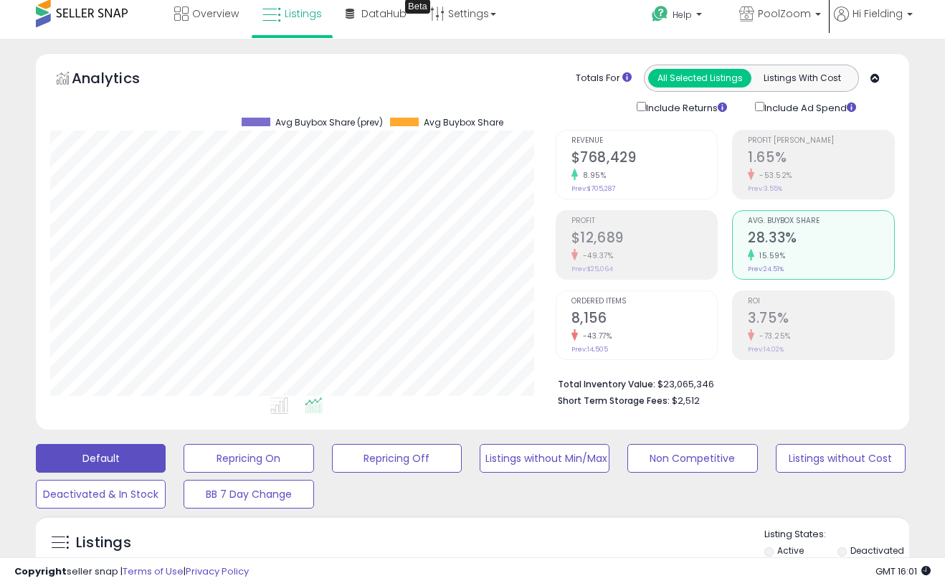
click at [776, 408] on div "Total Inventory Value: $23,065,346 Short Term Storage Fees: $2,512" at bounding box center [725, 387] width 339 height 55
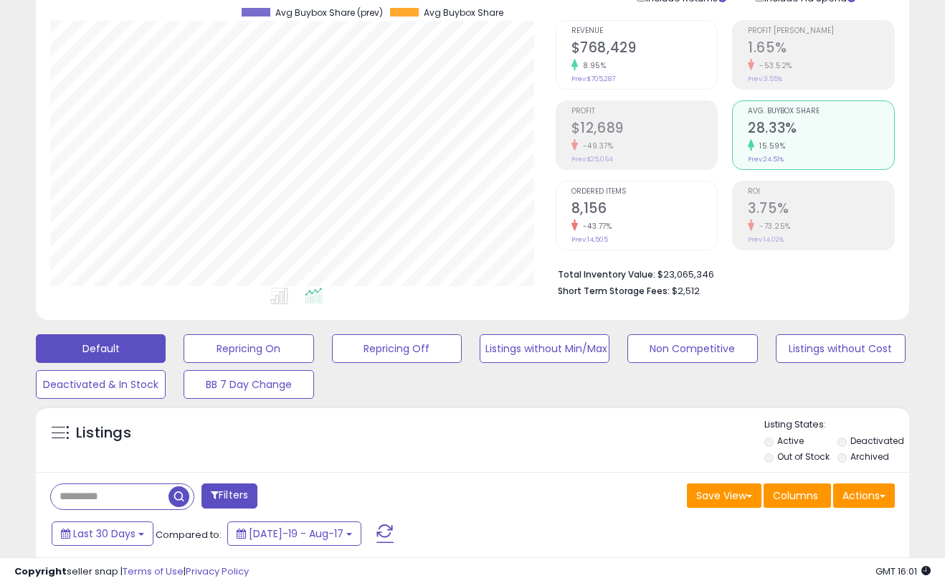
scroll to position [120, 0]
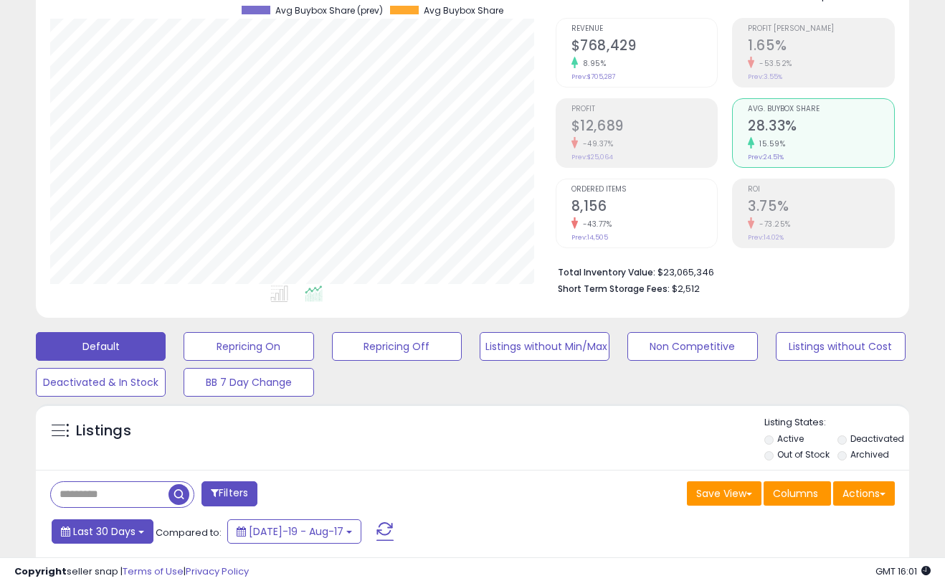
click at [141, 521] on button "Last 30 Days" at bounding box center [103, 531] width 102 height 24
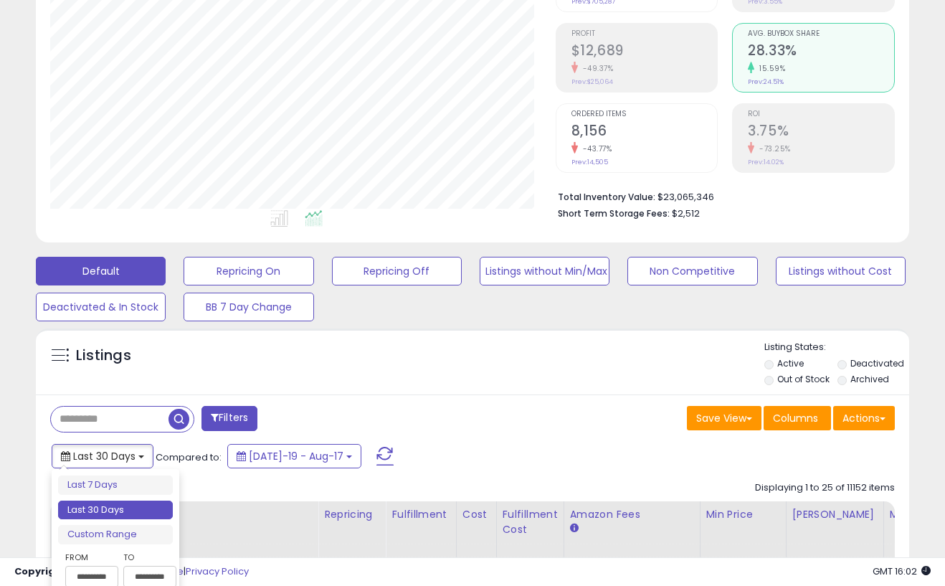
scroll to position [309, 0]
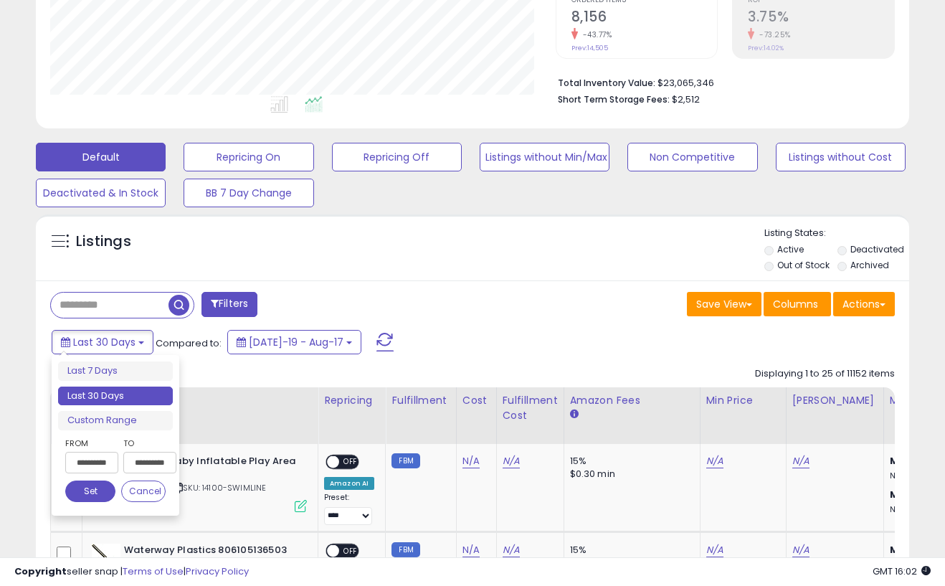
click at [80, 460] on input "**********" at bounding box center [91, 463] width 53 height 22
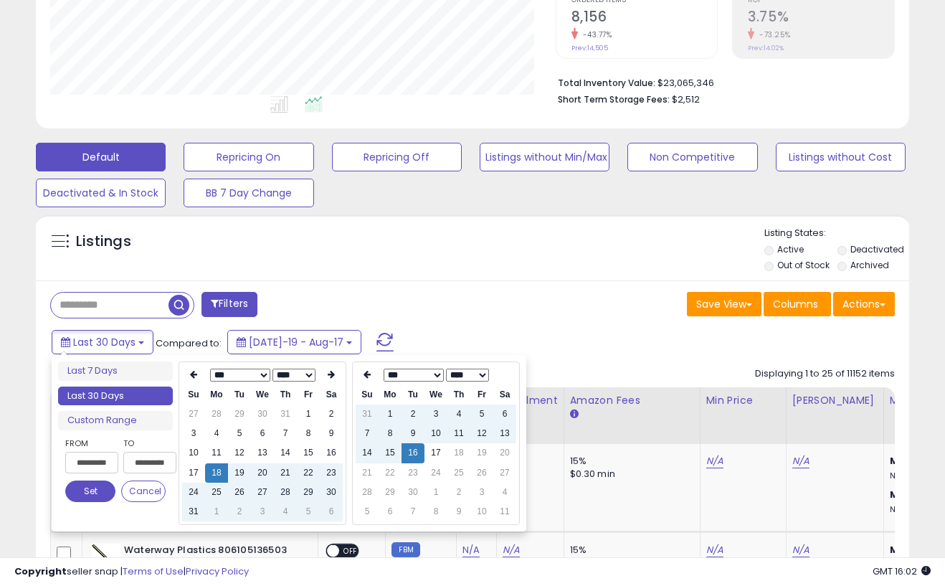
type input "**********"
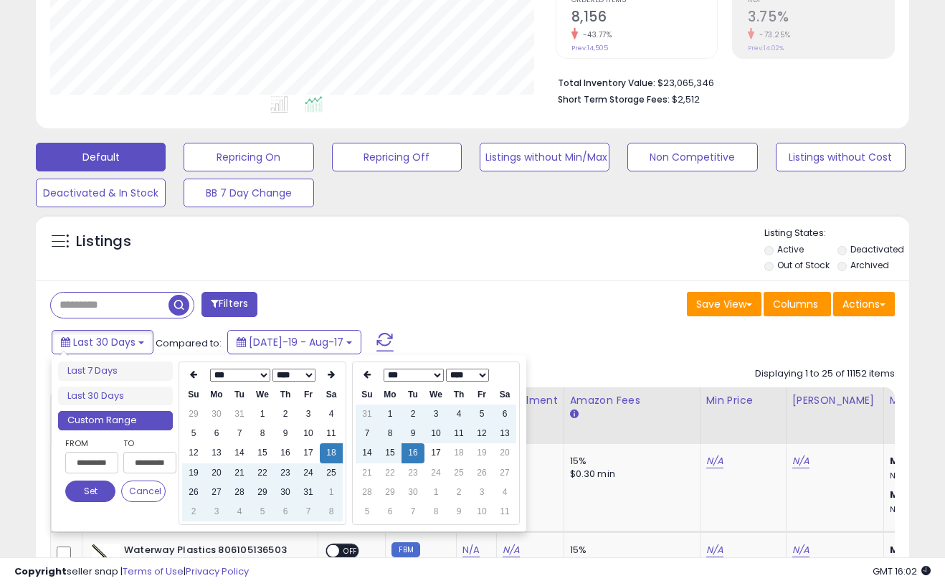
click at [90, 496] on button "Set" at bounding box center [90, 492] width 50 height 22
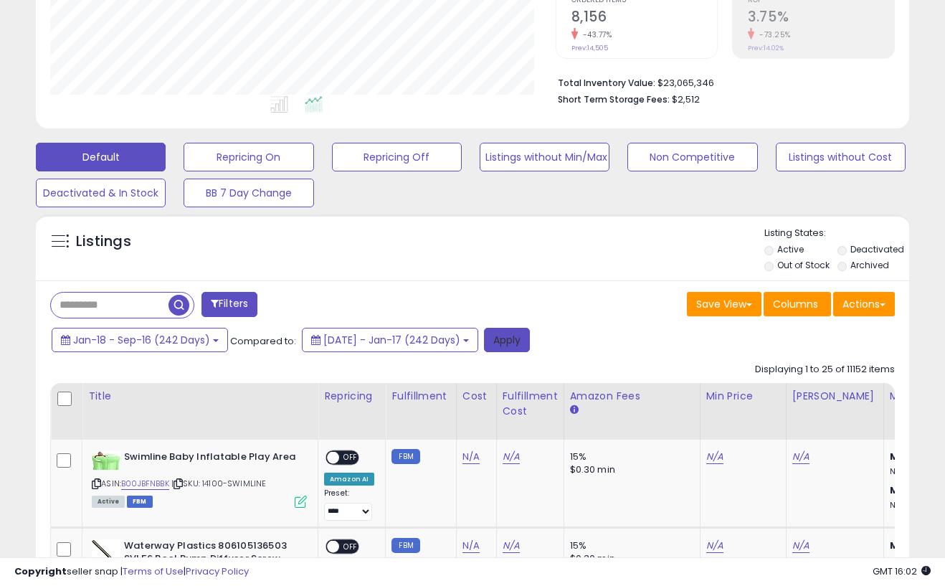
click at [530, 342] on button "Apply" at bounding box center [507, 340] width 46 height 24
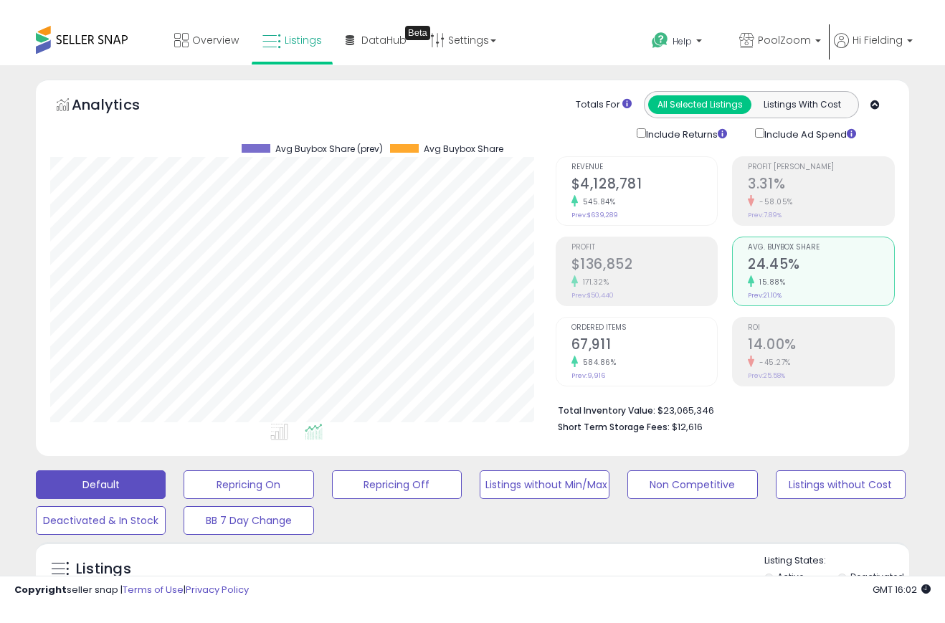
scroll to position [294, 506]
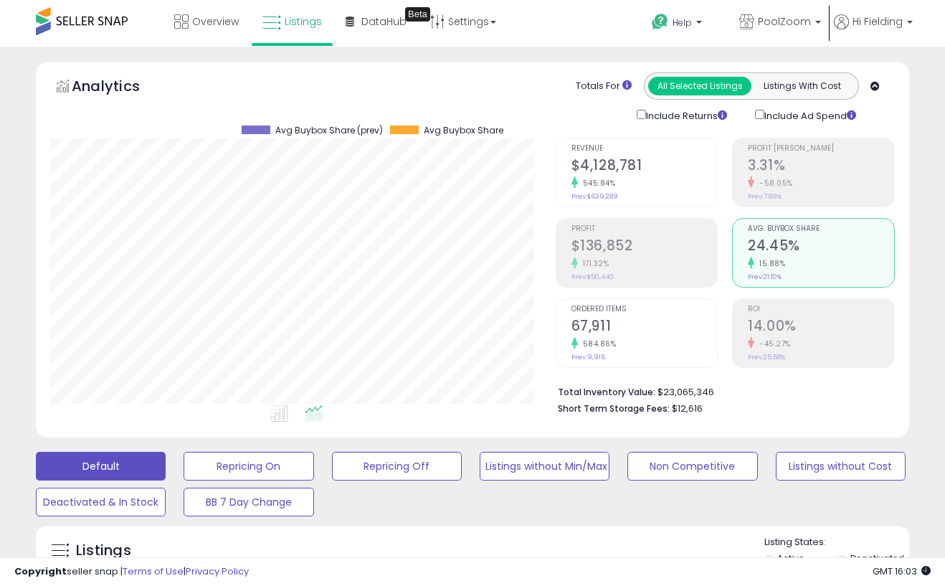
click at [259, 131] on div at bounding box center [256, 130] width 29 height 9
drag, startPoint x: 431, startPoint y: 128, endPoint x: 476, endPoint y: 129, distance: 45.2
click at [490, 128] on span "Avg Buybox Share" at bounding box center [464, 131] width 80 height 10
drag, startPoint x: 312, startPoint y: 131, endPoint x: 378, endPoint y: 127, distance: 66.1
click at [379, 126] on span "Avg Buybox Share (prev)" at bounding box center [329, 131] width 108 height 10
